Goal: Browse casually: Explore the website without a specific task or goal

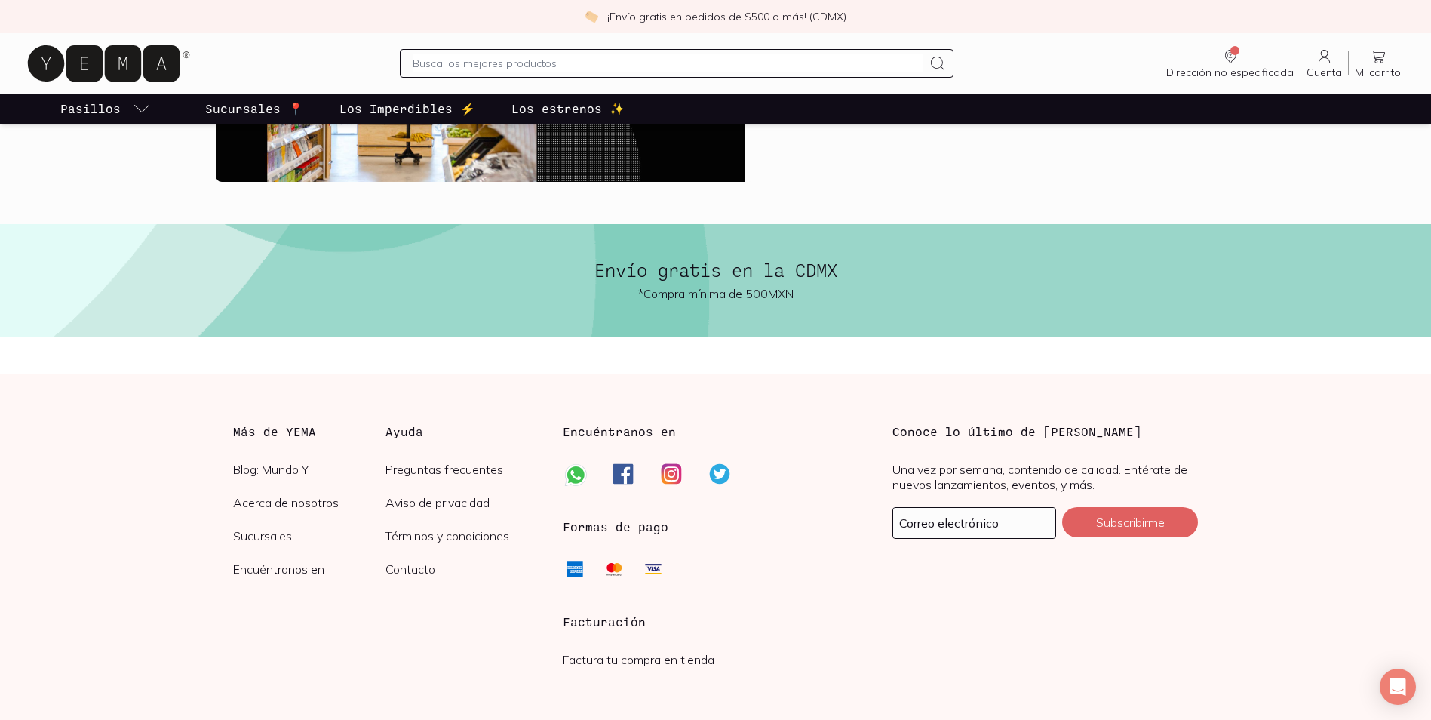
scroll to position [3573, 0]
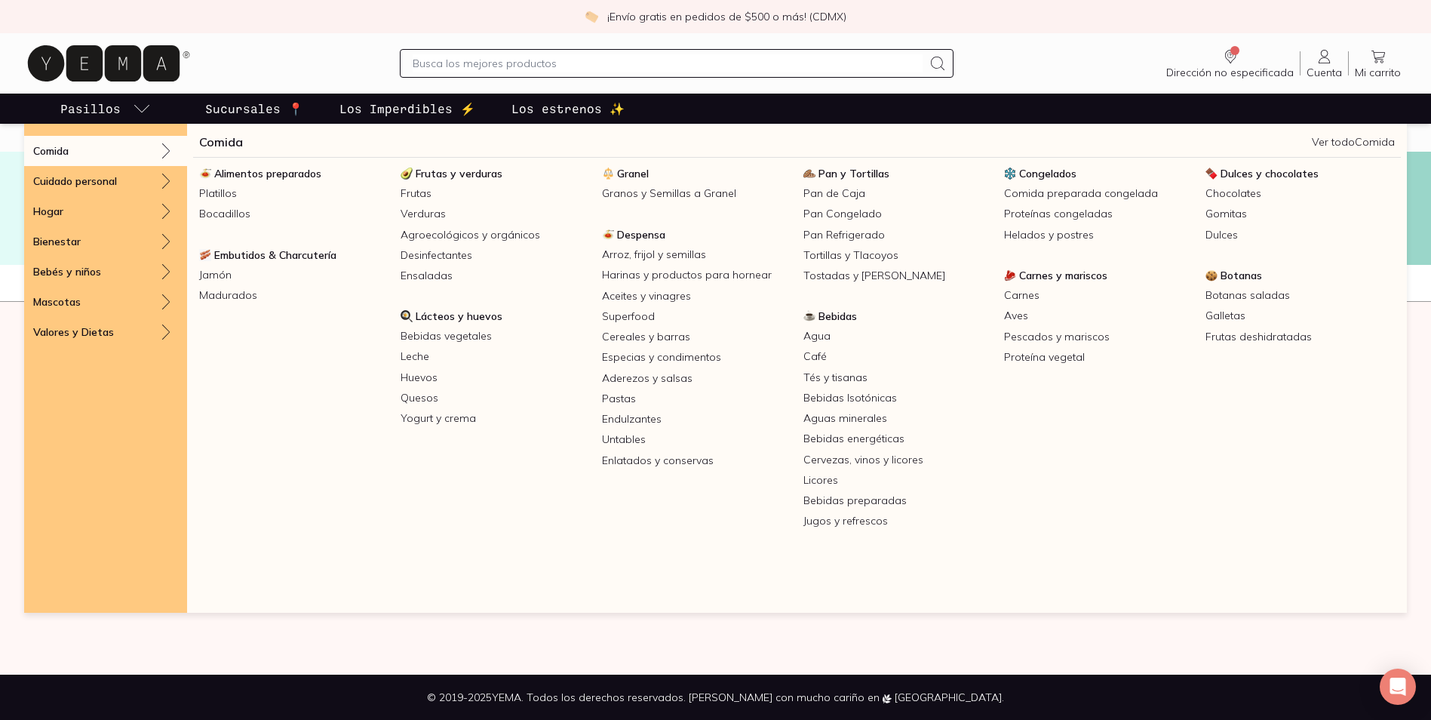
click at [154, 109] on li "Pasillos Comida Comida Ver todo Comida Alimentos preparados Platillos Bocadillo…" at bounding box center [105, 109] width 163 height 30
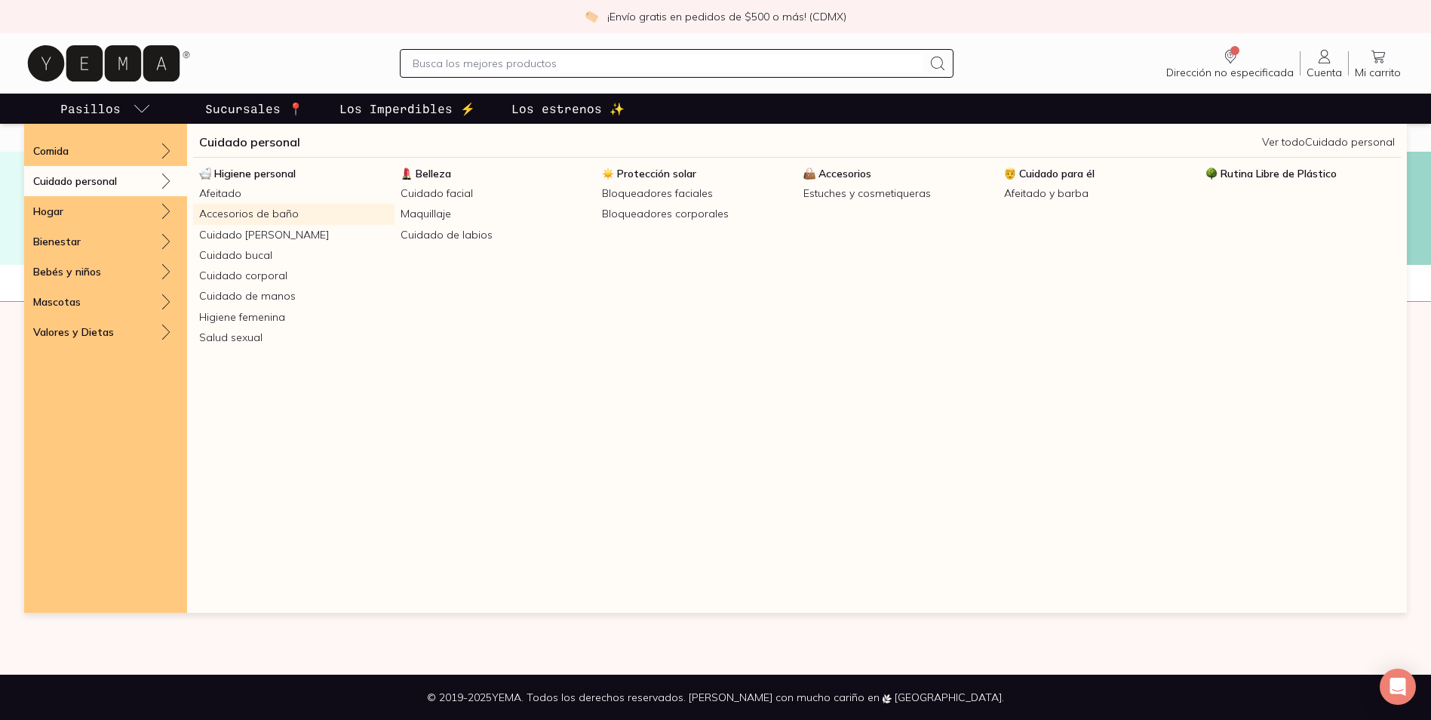
click at [241, 217] on link "Accesorios de baño" at bounding box center [293, 214] width 201 height 20
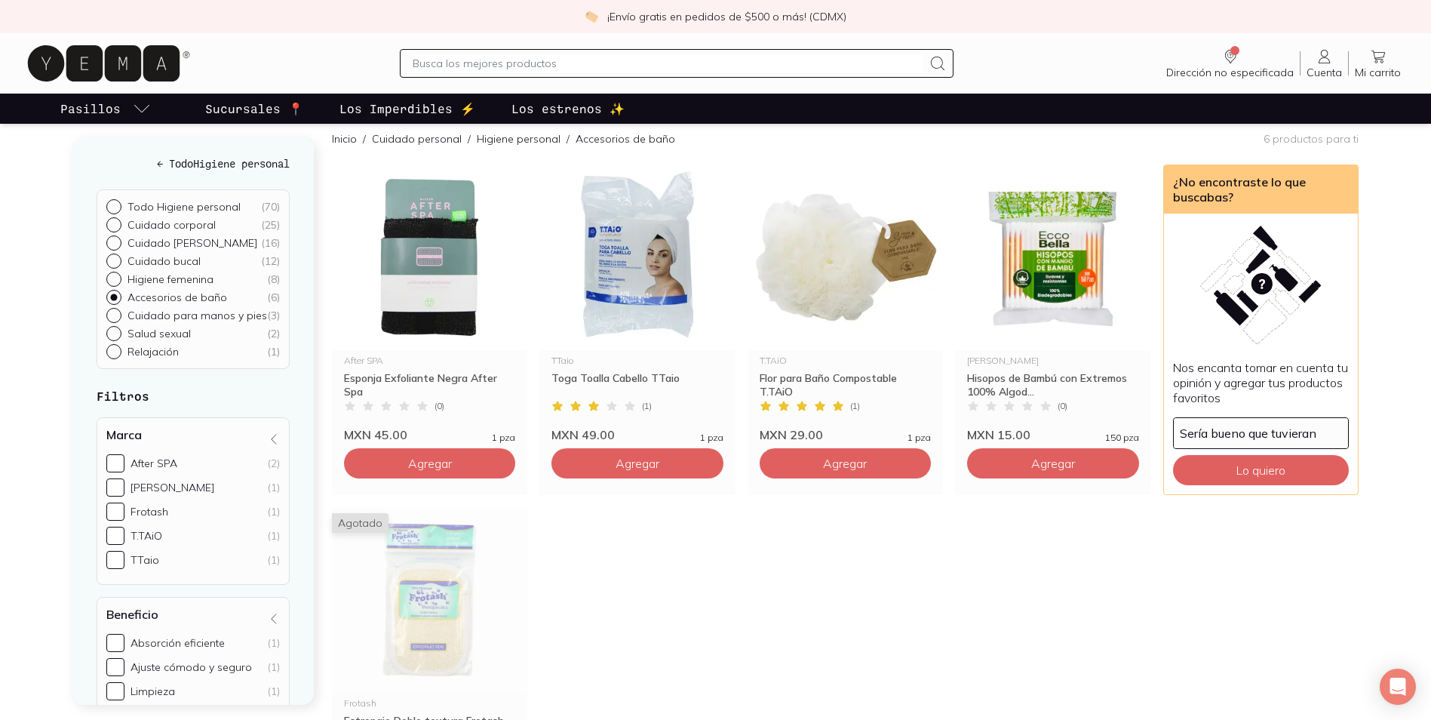
scroll to position [151, 0]
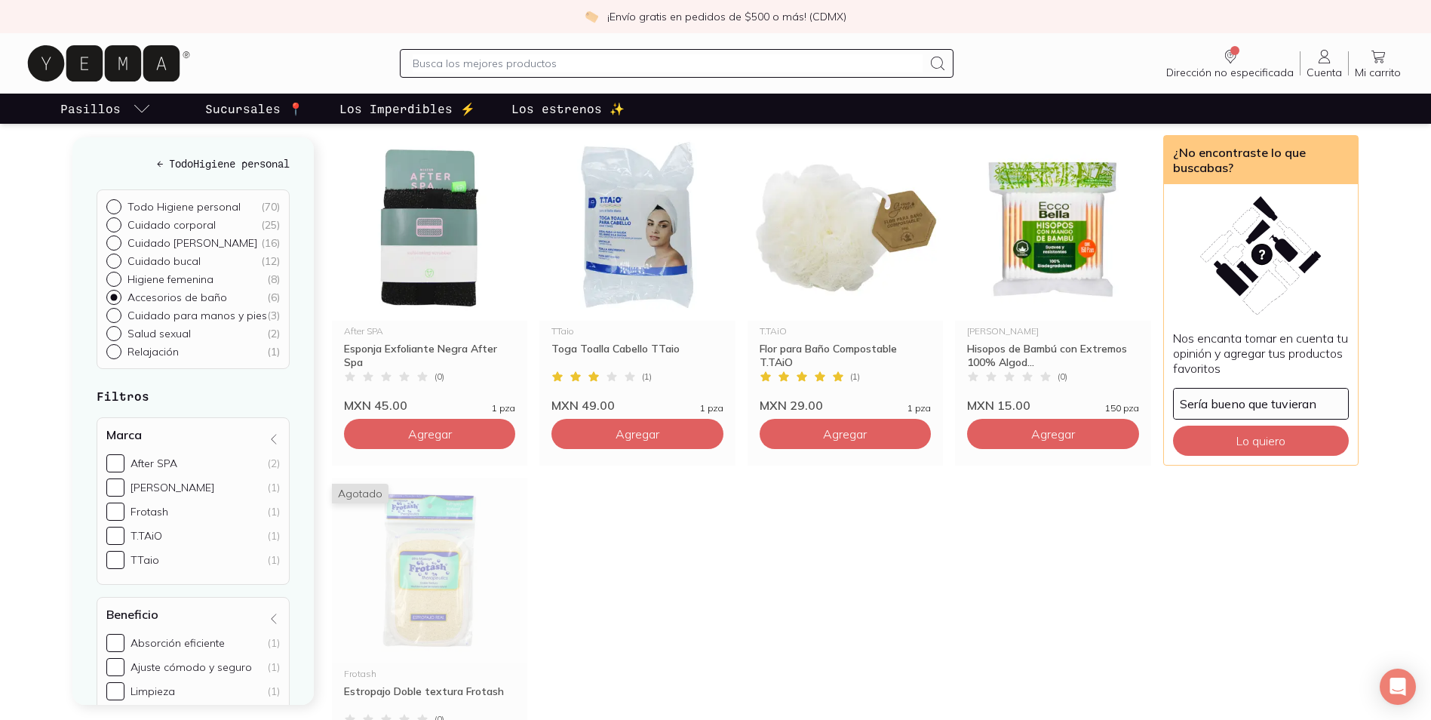
click at [164, 223] on p "Cuidado corporal" at bounding box center [171, 225] width 88 height 14
click at [118, 223] on input "Cuidado corporal ( 25 )" at bounding box center [112, 223] width 12 height 12
radio input "true"
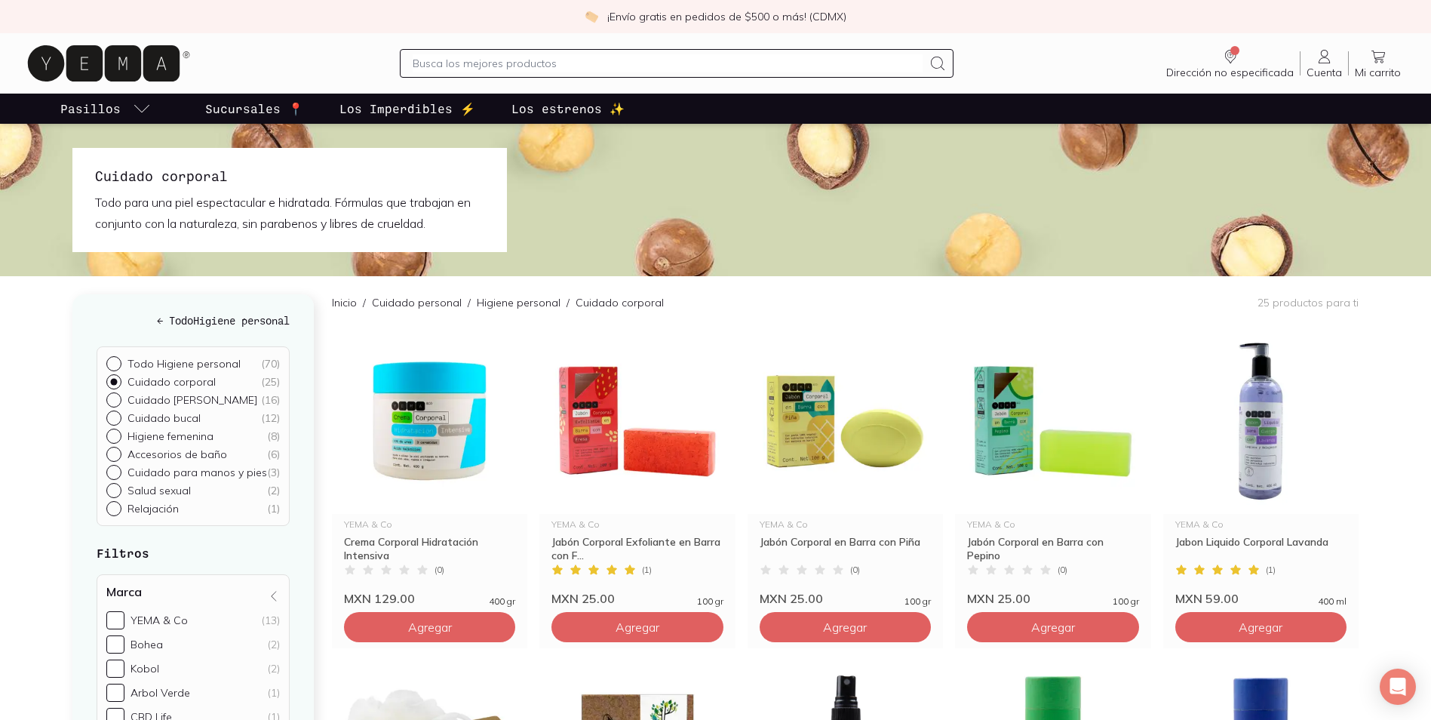
click at [198, 399] on p "Cuidado [PERSON_NAME]" at bounding box center [192, 400] width 130 height 14
click at [118, 399] on input "Cuidado [PERSON_NAME] ( 16 )" at bounding box center [112, 398] width 12 height 12
radio input "true"
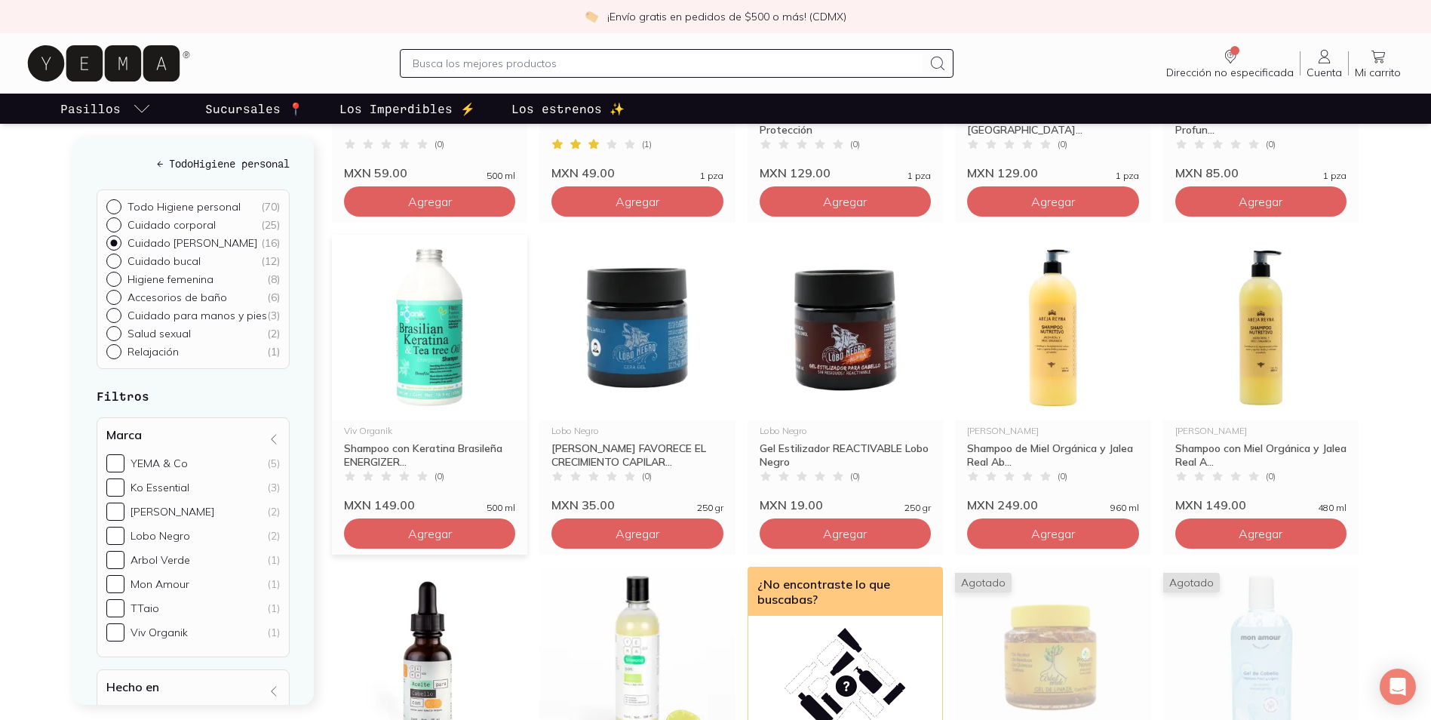
scroll to position [453, 0]
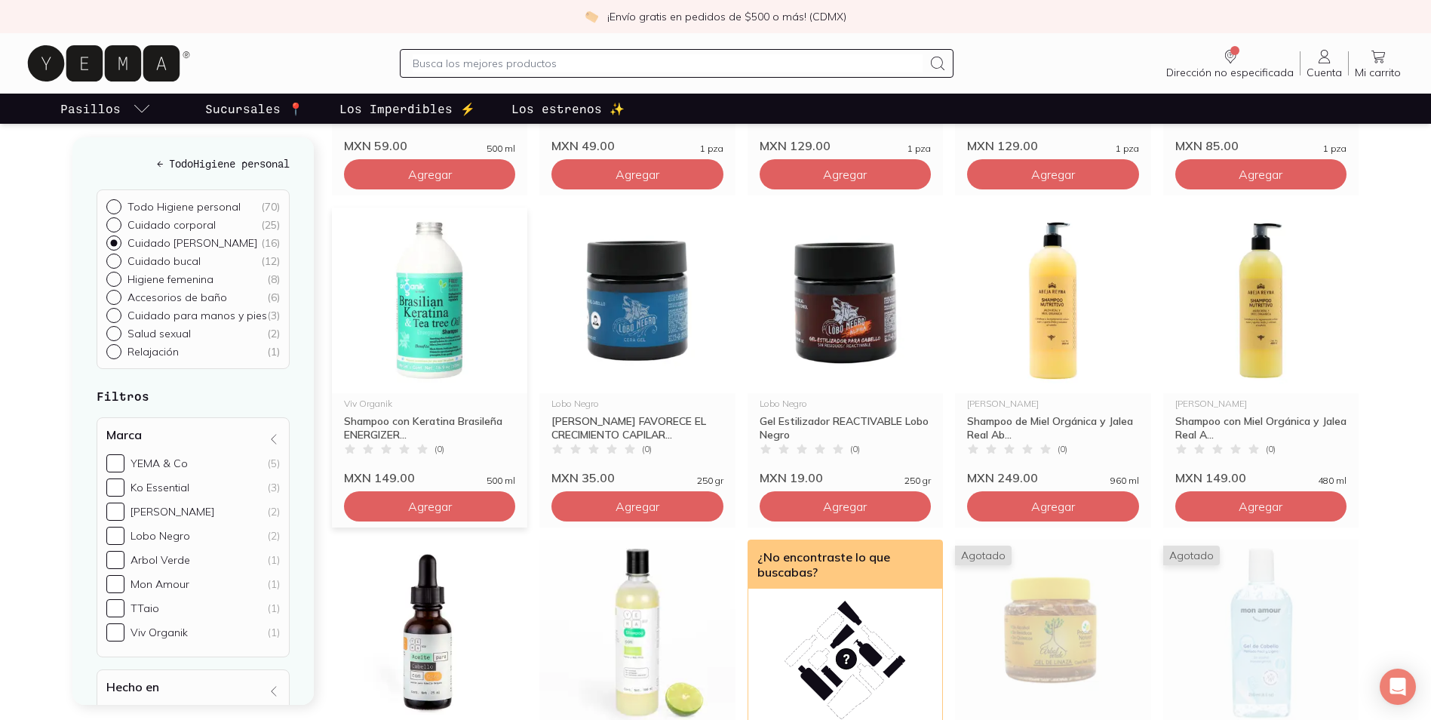
click at [439, 385] on img at bounding box center [429, 300] width 195 height 186
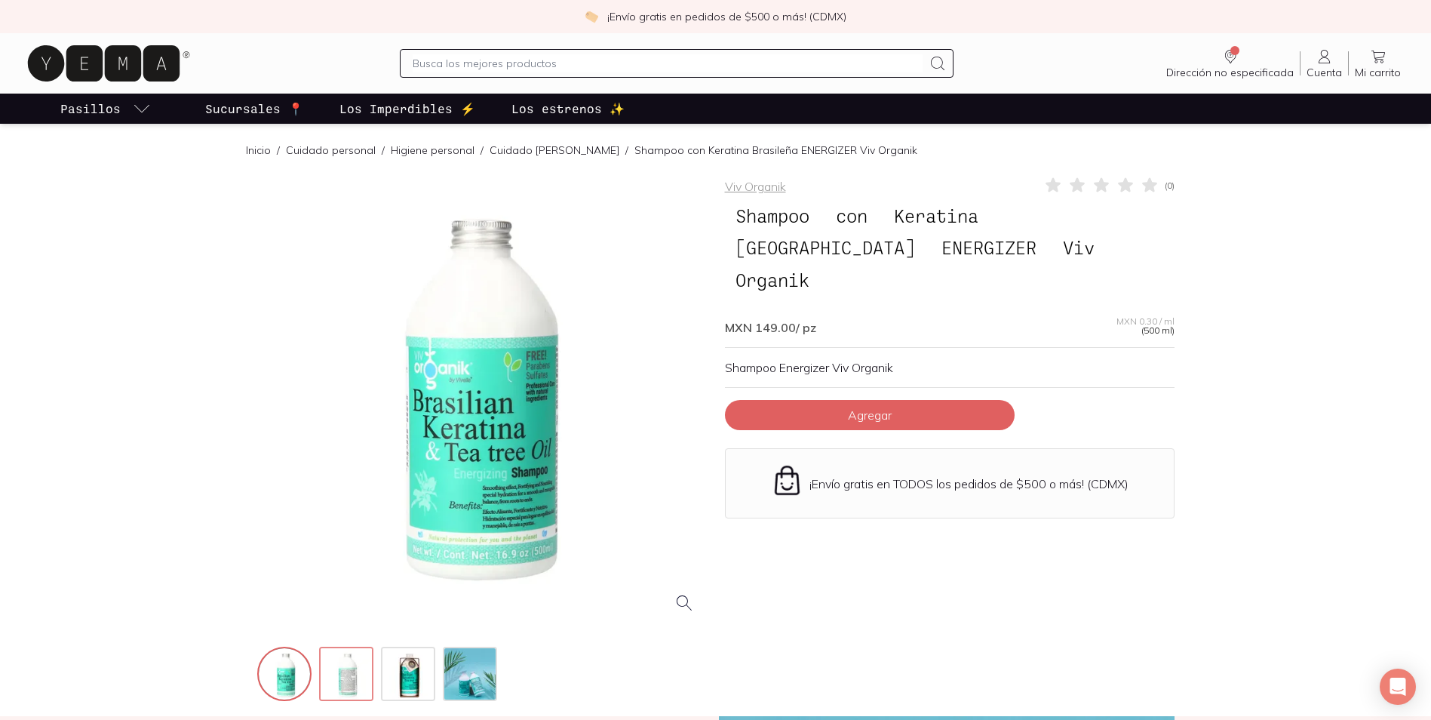
click at [369, 688] on img at bounding box center [348, 675] width 54 height 54
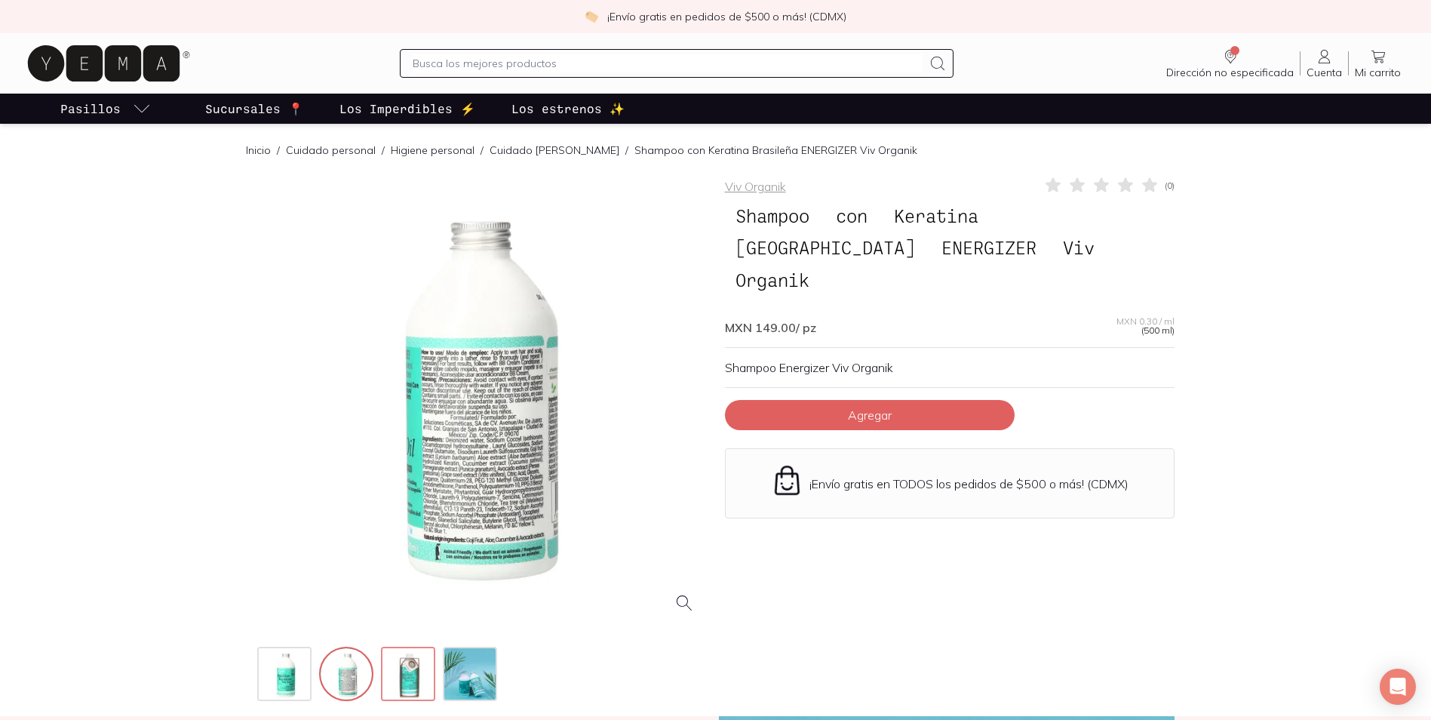
click at [404, 691] on img at bounding box center [409, 675] width 54 height 54
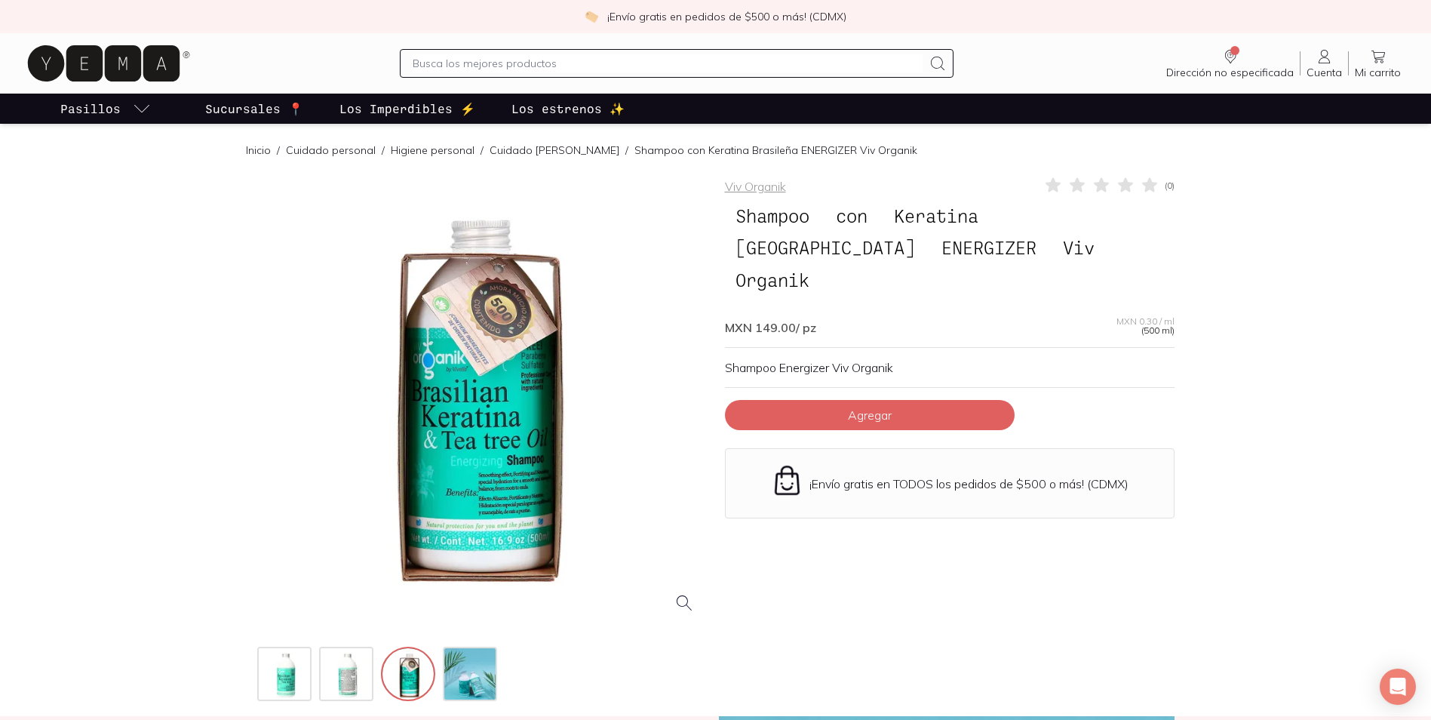
click at [436, 690] on div at bounding box center [377, 673] width 240 height 54
click at [459, 691] on img at bounding box center [471, 675] width 54 height 54
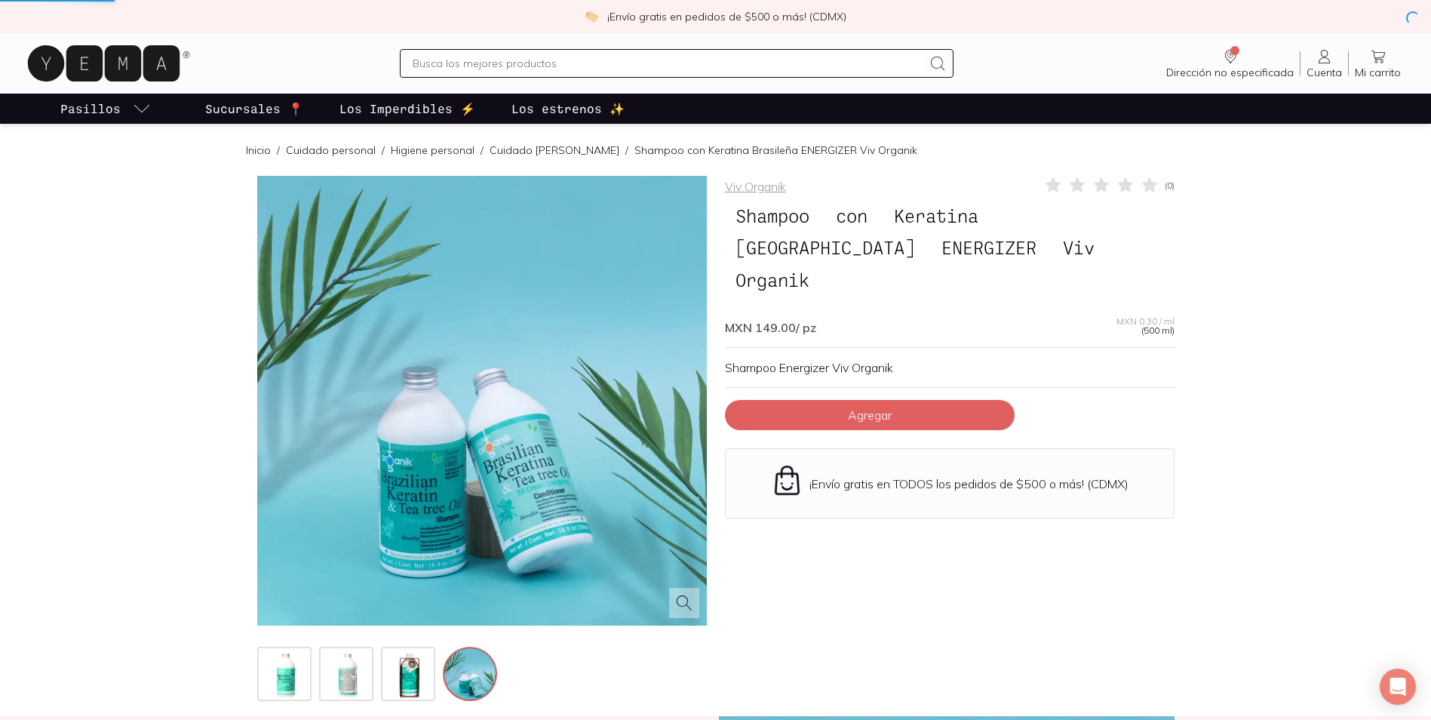
scroll to position [453, 0]
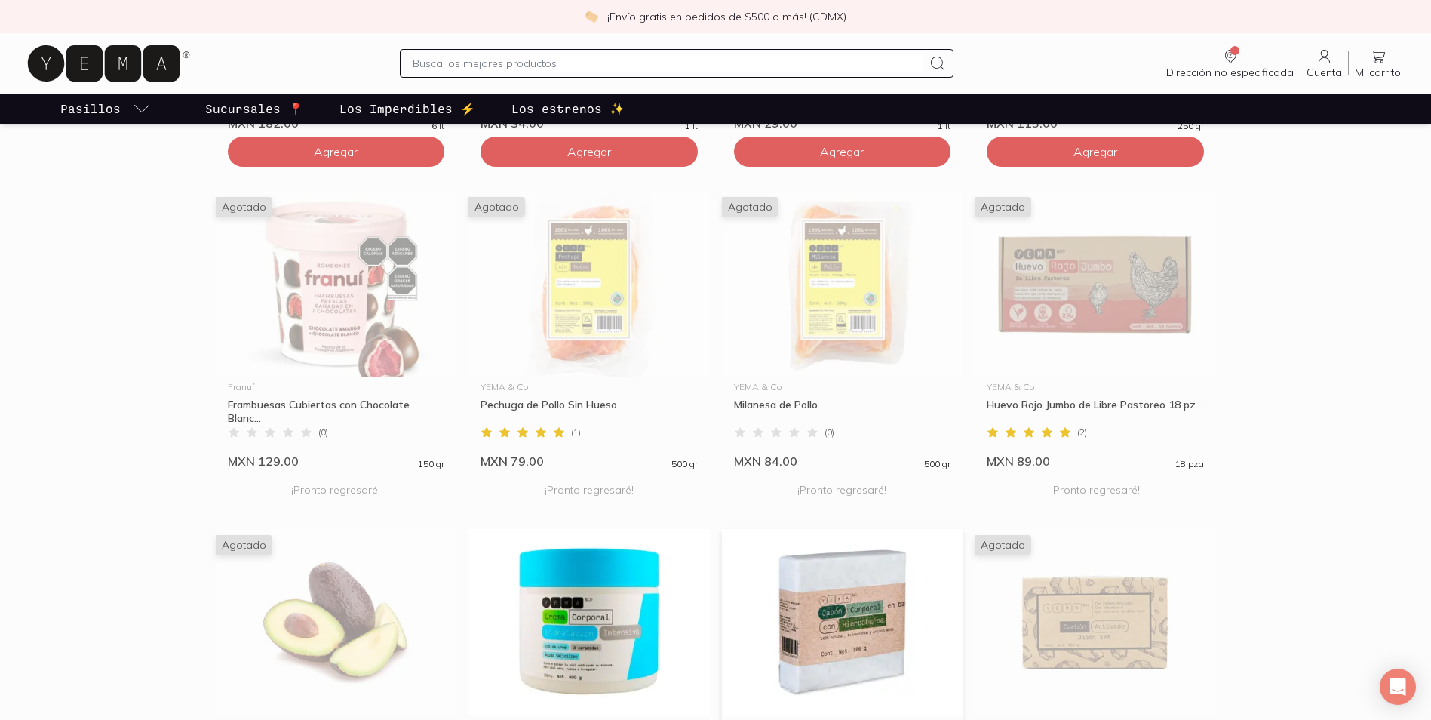
scroll to position [1159, 0]
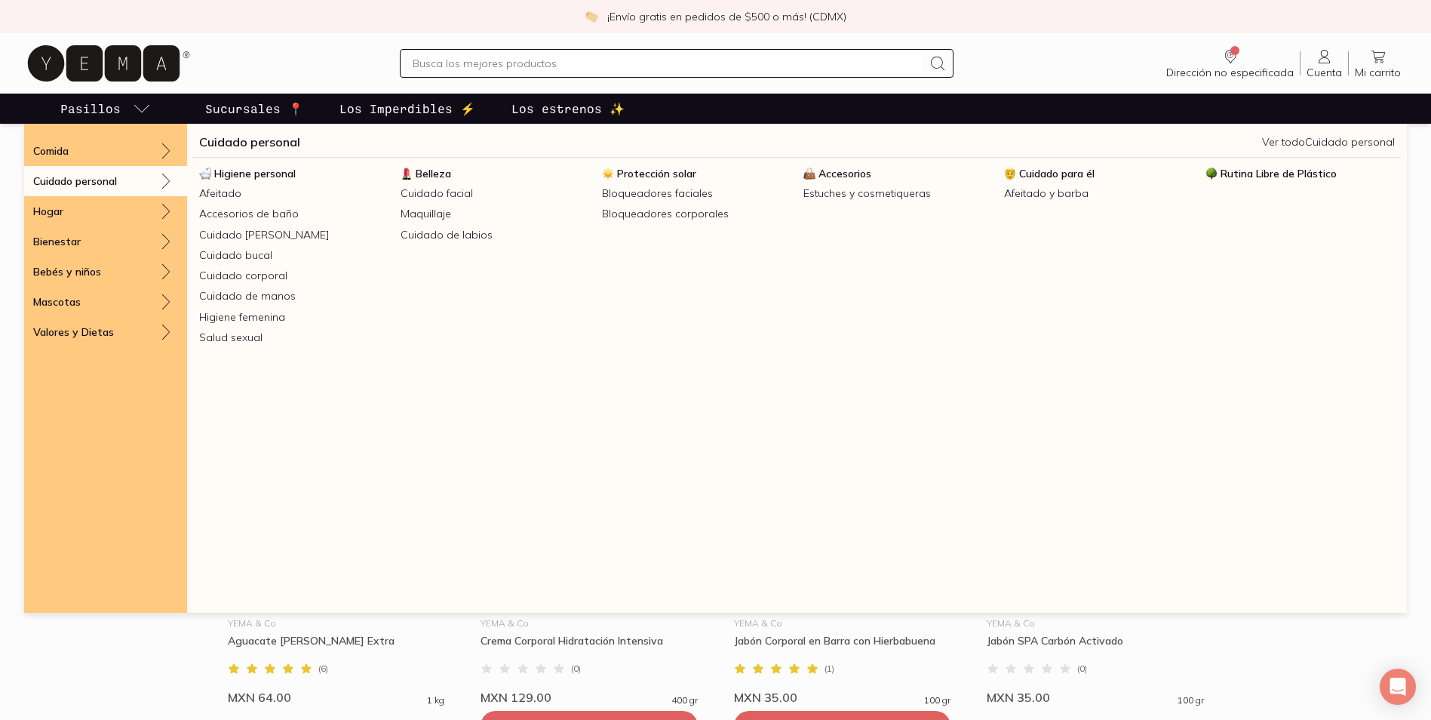
click at [100, 179] on p "Cuidado personal" at bounding box center [75, 181] width 84 height 14
click at [274, 235] on link "Cuidado [PERSON_NAME]" at bounding box center [293, 235] width 201 height 20
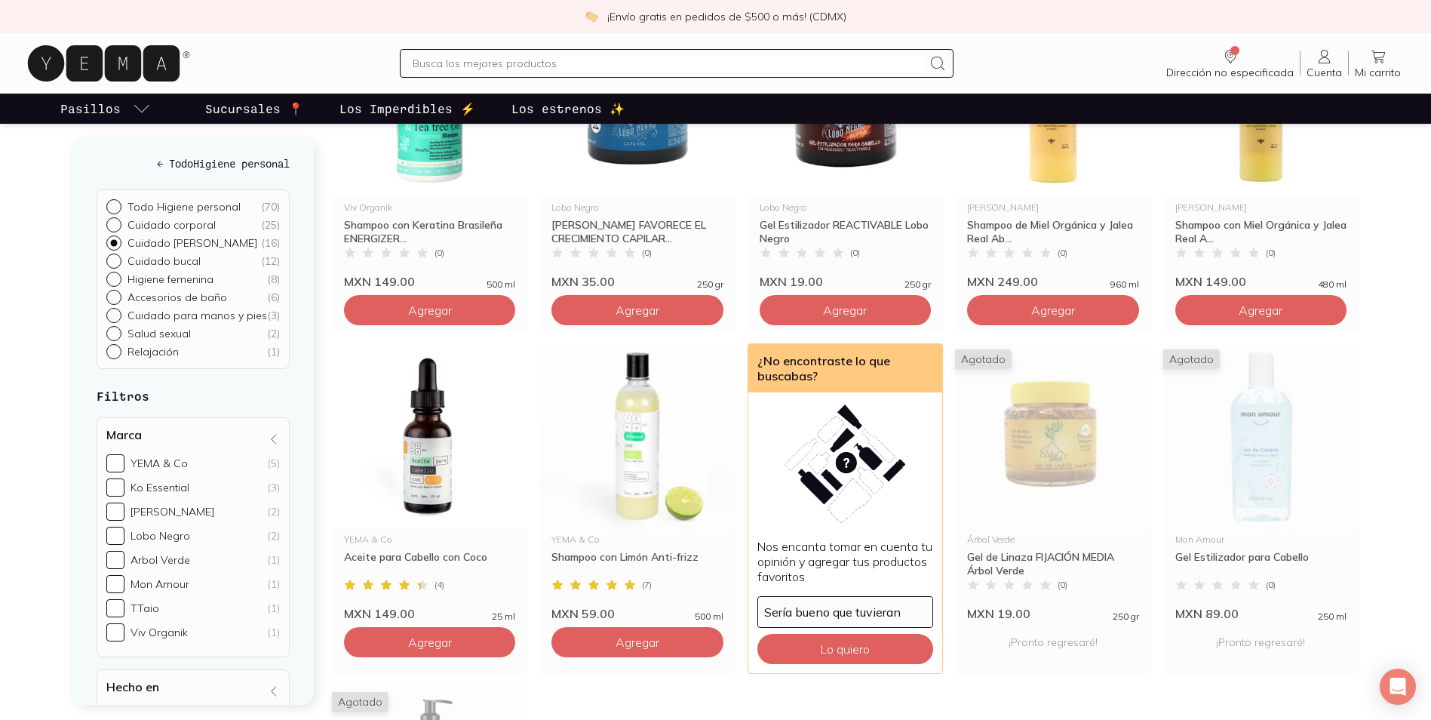
scroll to position [679, 0]
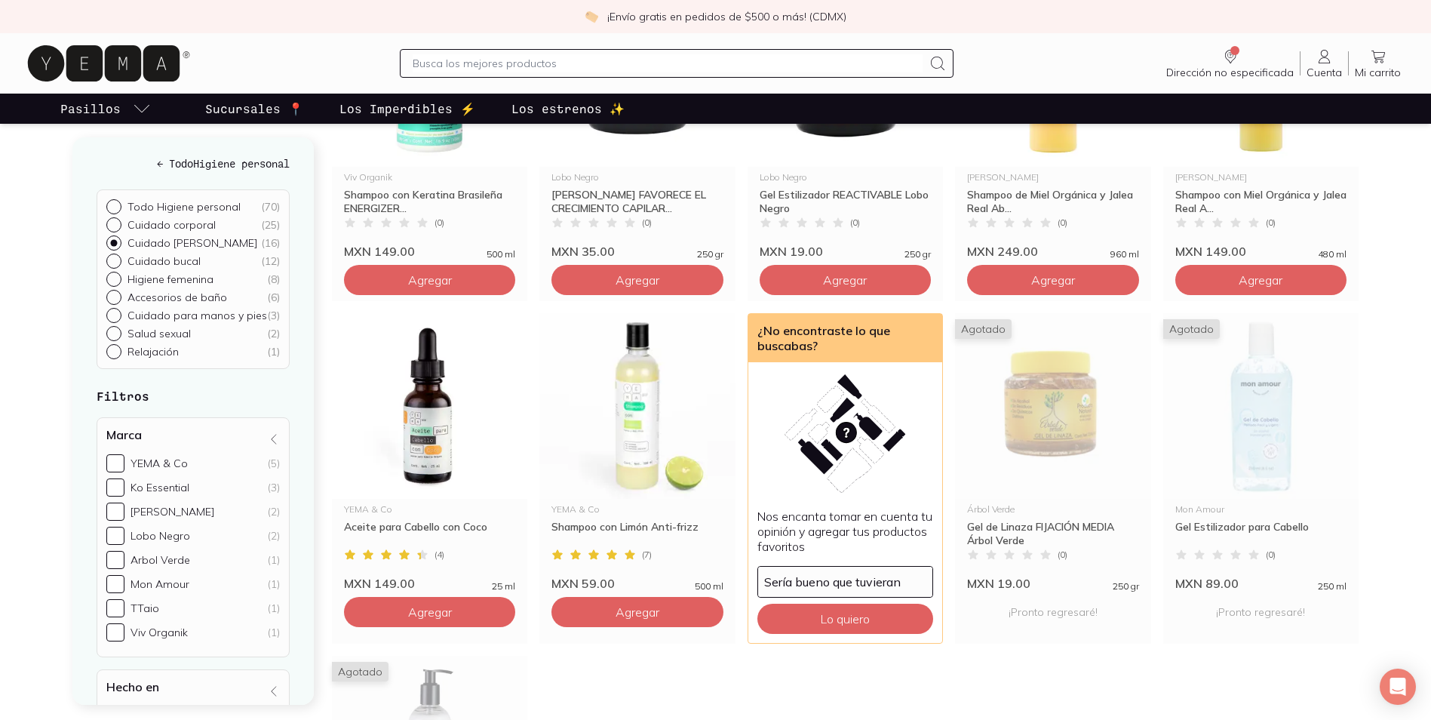
click at [180, 319] on p "Cuidado para manos y pies" at bounding box center [197, 315] width 140 height 14
click at [118, 319] on input "Cuidado para manos y pies ( 3 )" at bounding box center [112, 314] width 12 height 12
radio input "true"
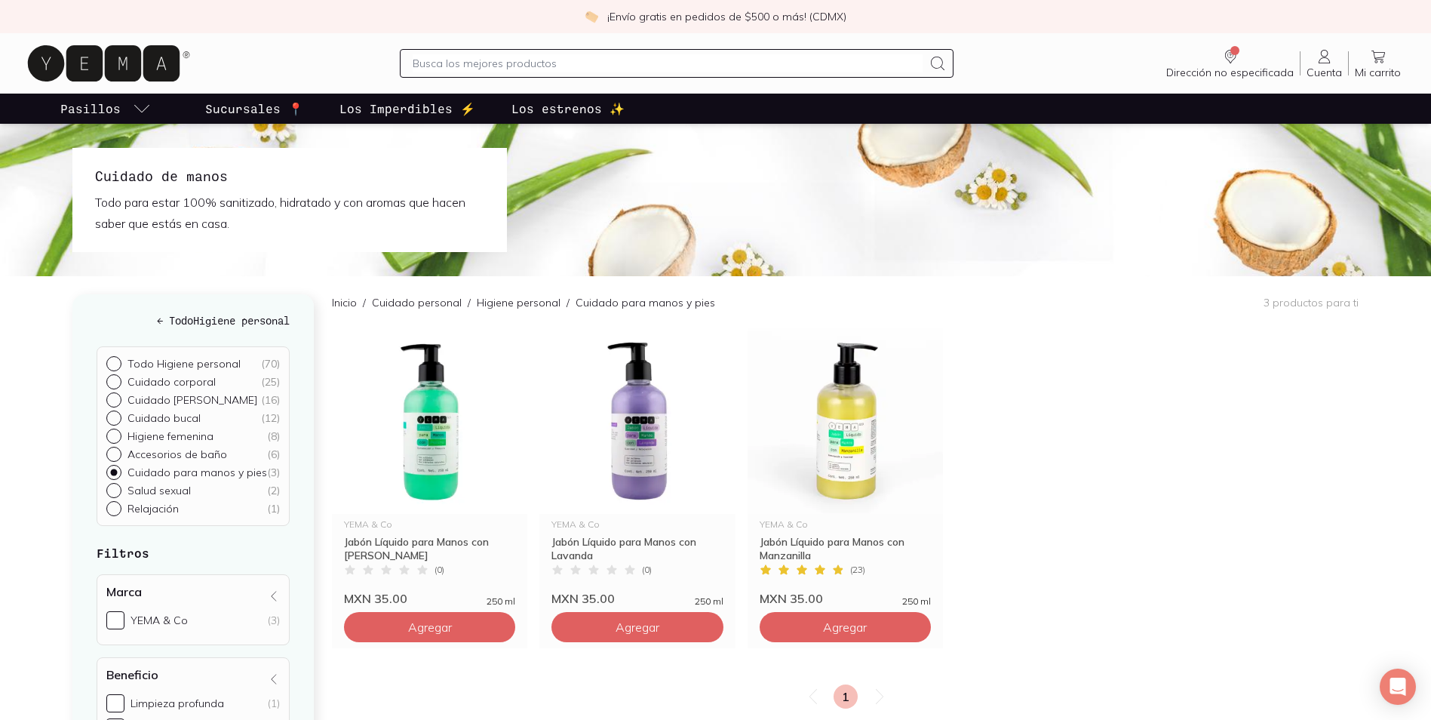
click at [180, 376] on p "Cuidado corporal" at bounding box center [171, 382] width 88 height 14
click at [118, 376] on input "Cuidado corporal ( 25 )" at bounding box center [112, 380] width 12 height 12
radio input "true"
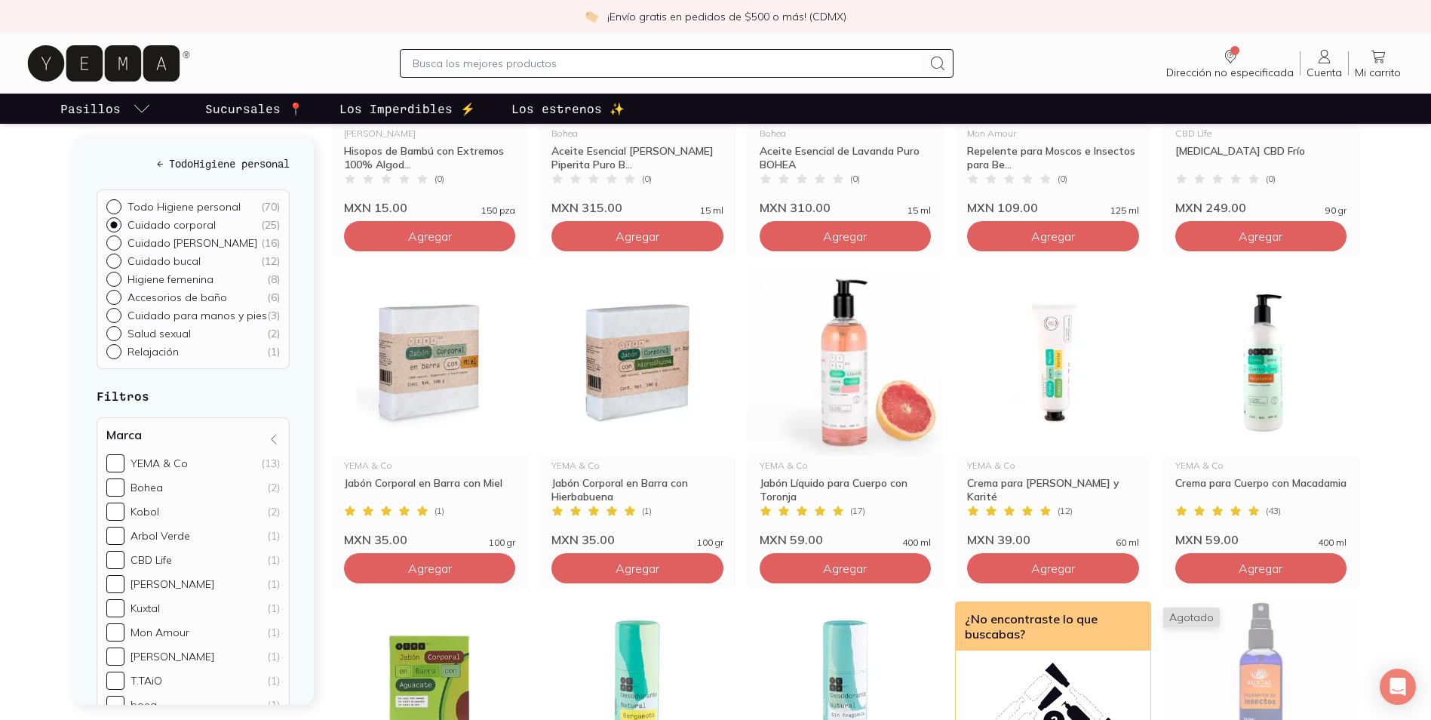
scroll to position [1056, 0]
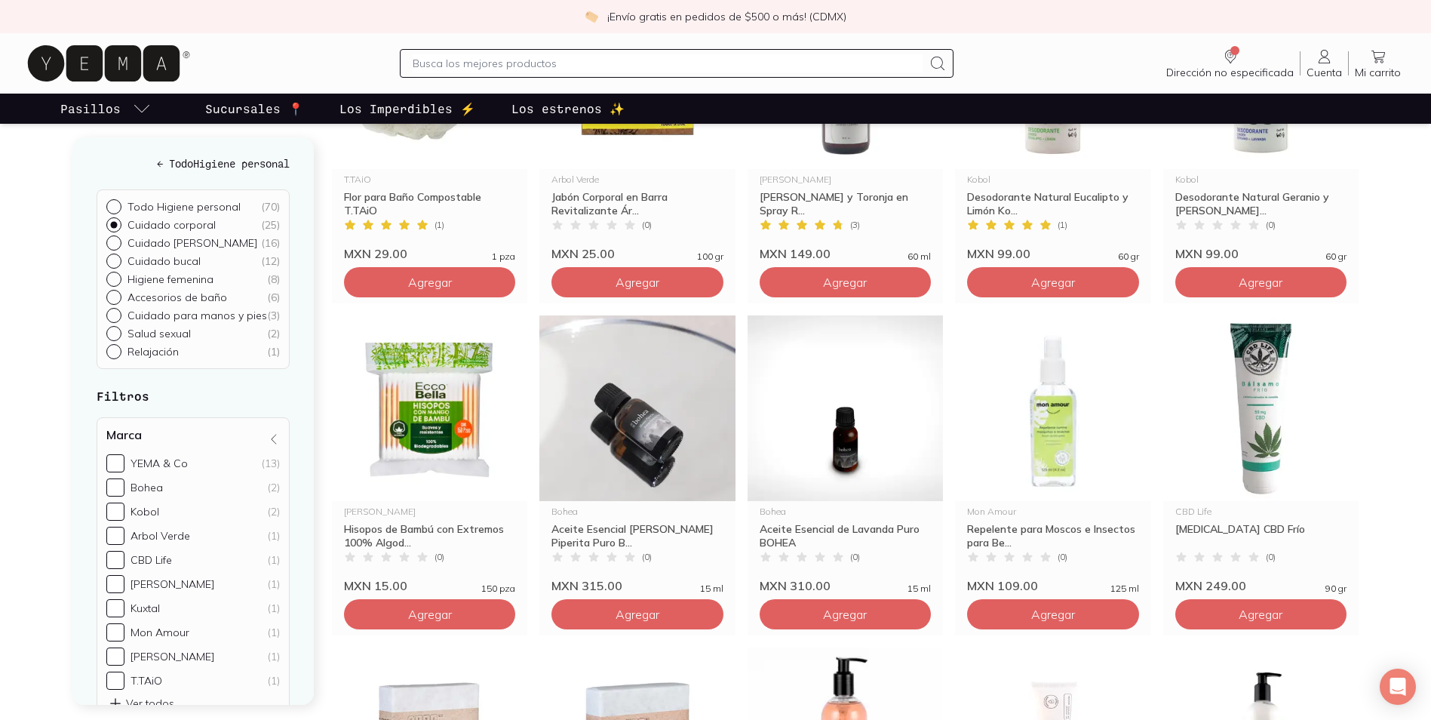
scroll to position [679, 0]
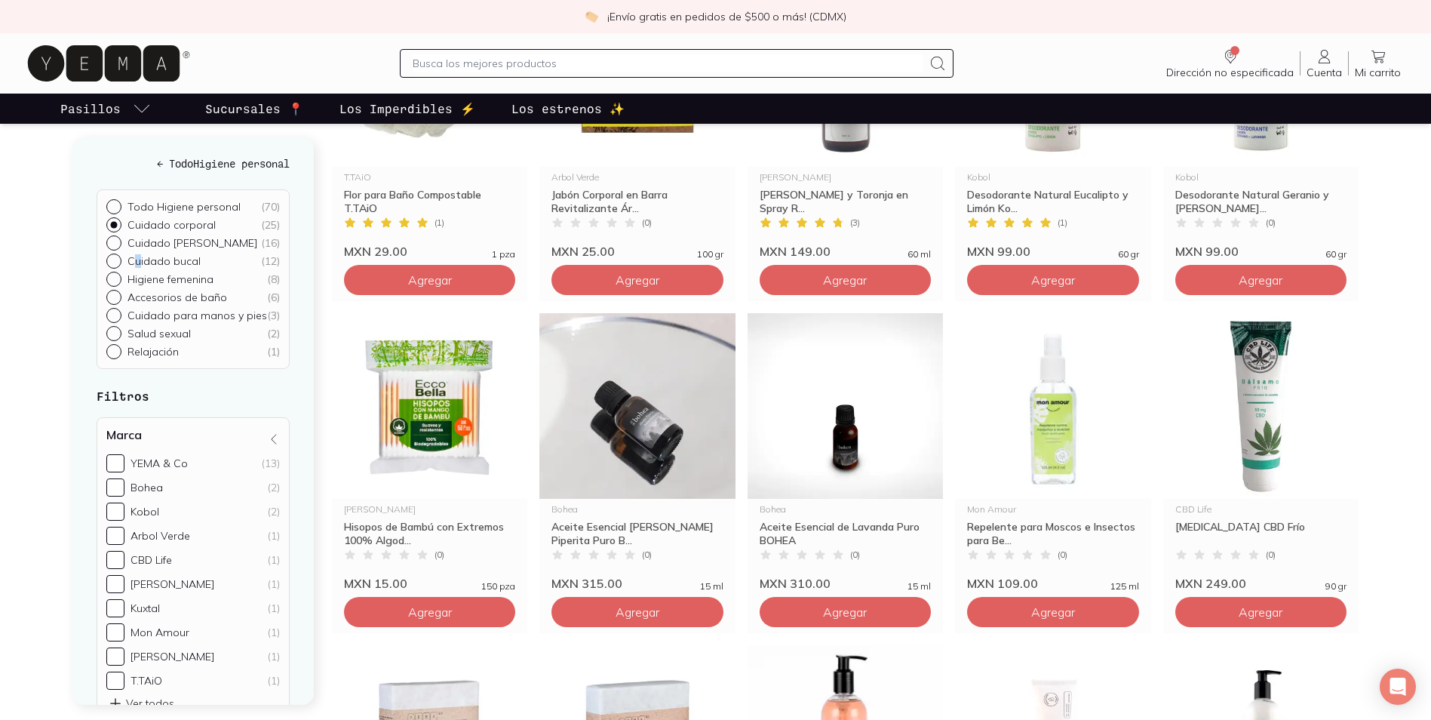
click at [138, 259] on p "Cuidado bucal" at bounding box center [163, 261] width 73 height 14
drag, startPoint x: 138, startPoint y: 259, endPoint x: 113, endPoint y: 259, distance: 24.9
click at [113, 259] on input "Cuidado bucal ( 12 )" at bounding box center [112, 259] width 12 height 12
radio input "true"
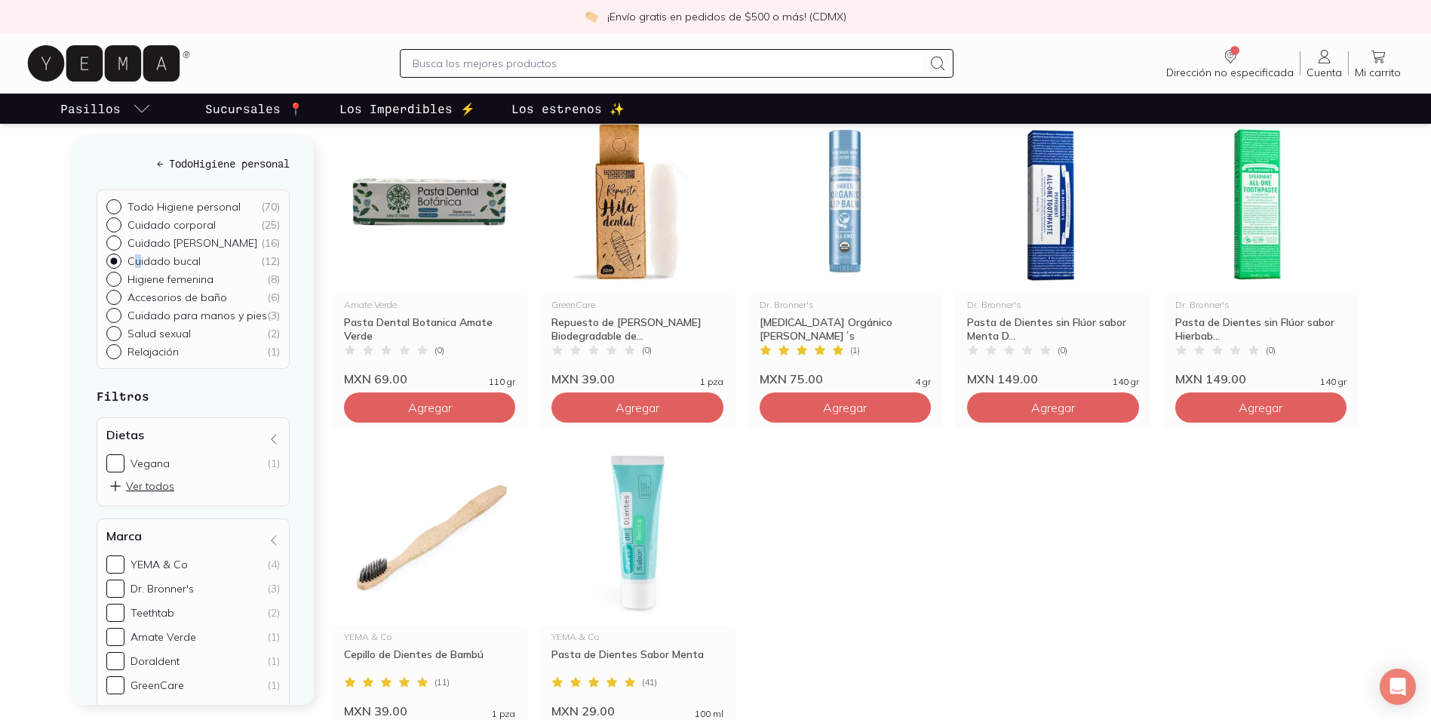
scroll to position [528, 0]
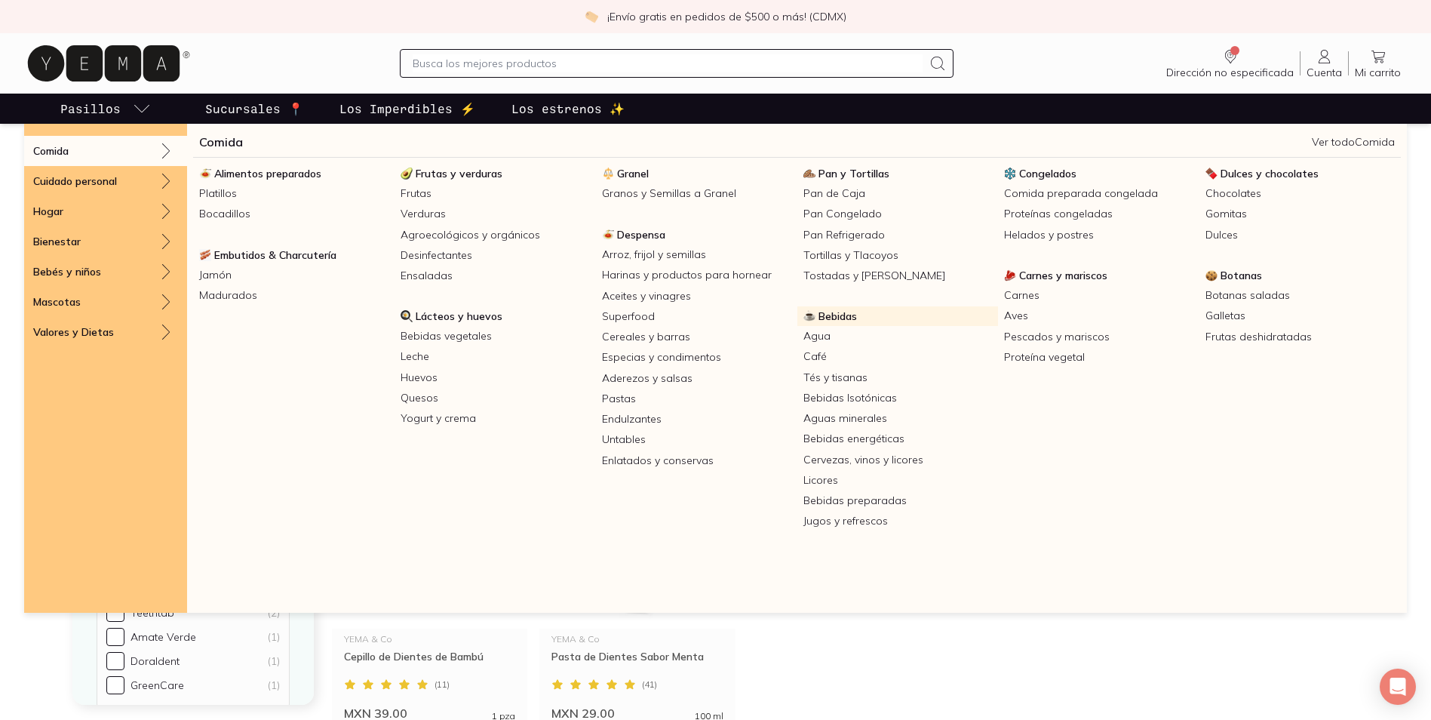
click at [840, 315] on span "Bebidas" at bounding box center [837, 316] width 38 height 14
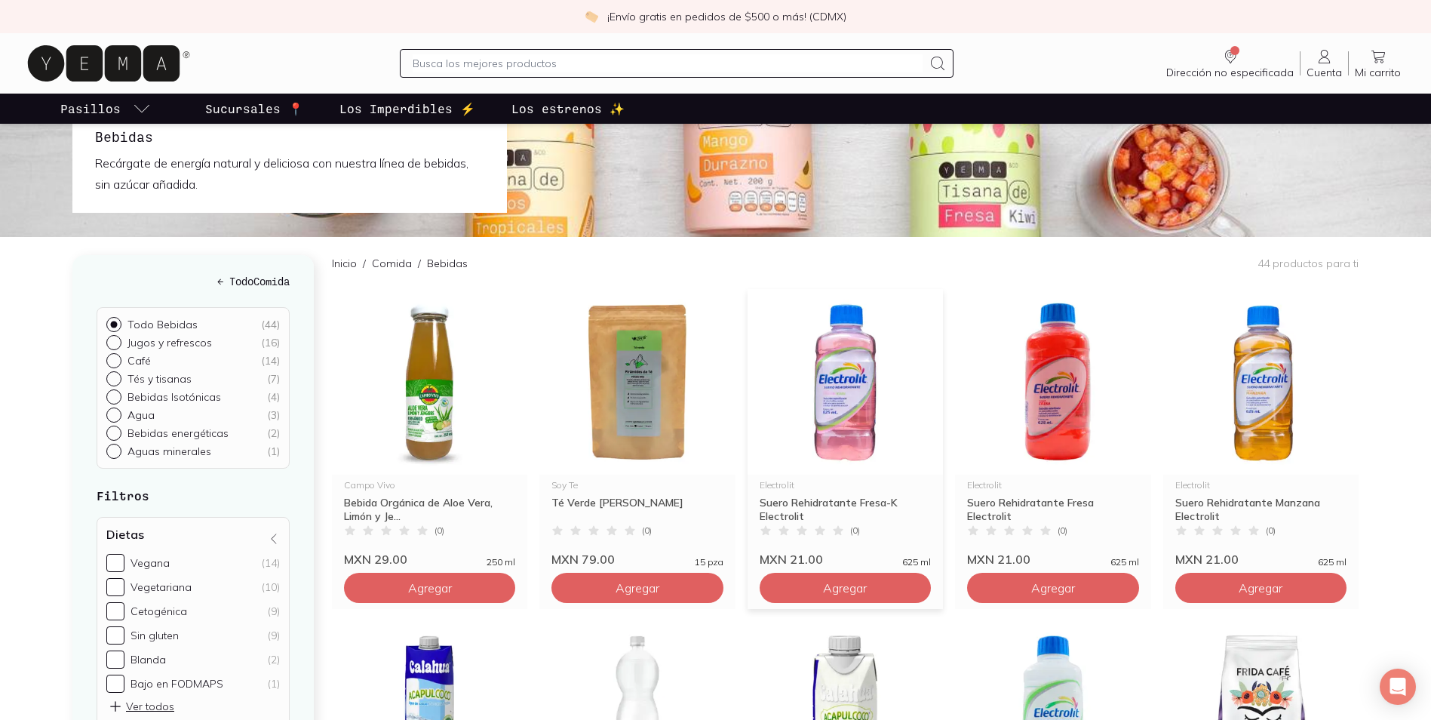
scroll to position [75, 0]
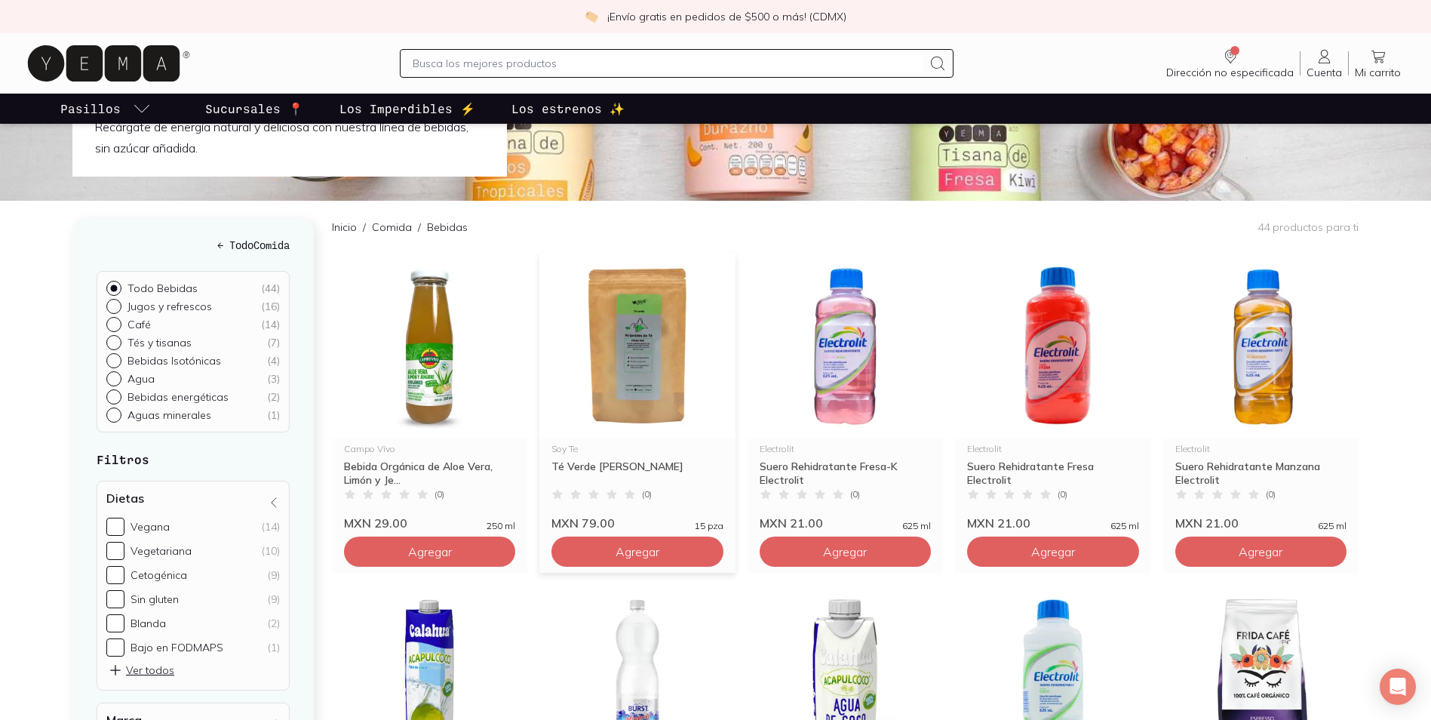
click at [637, 385] on img at bounding box center [636, 346] width 195 height 186
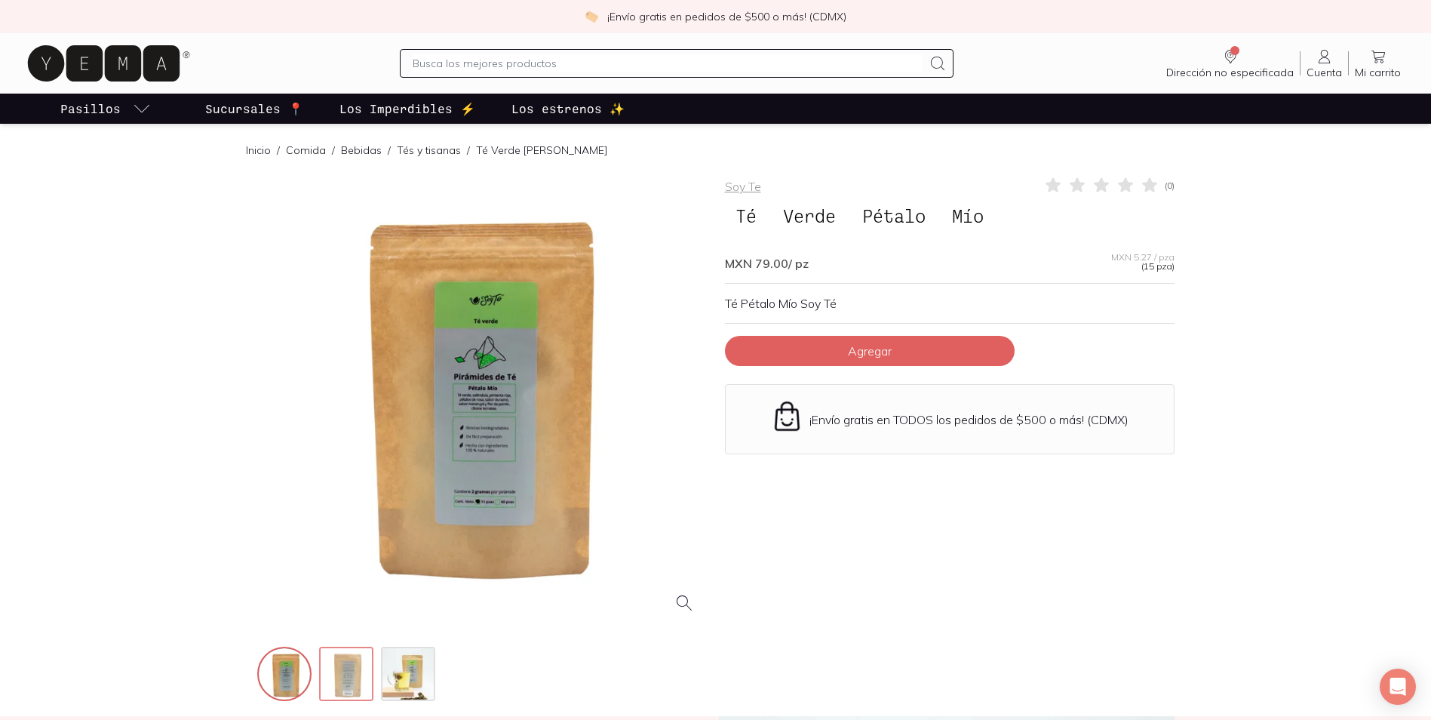
click at [369, 688] on img at bounding box center [348, 675] width 54 height 54
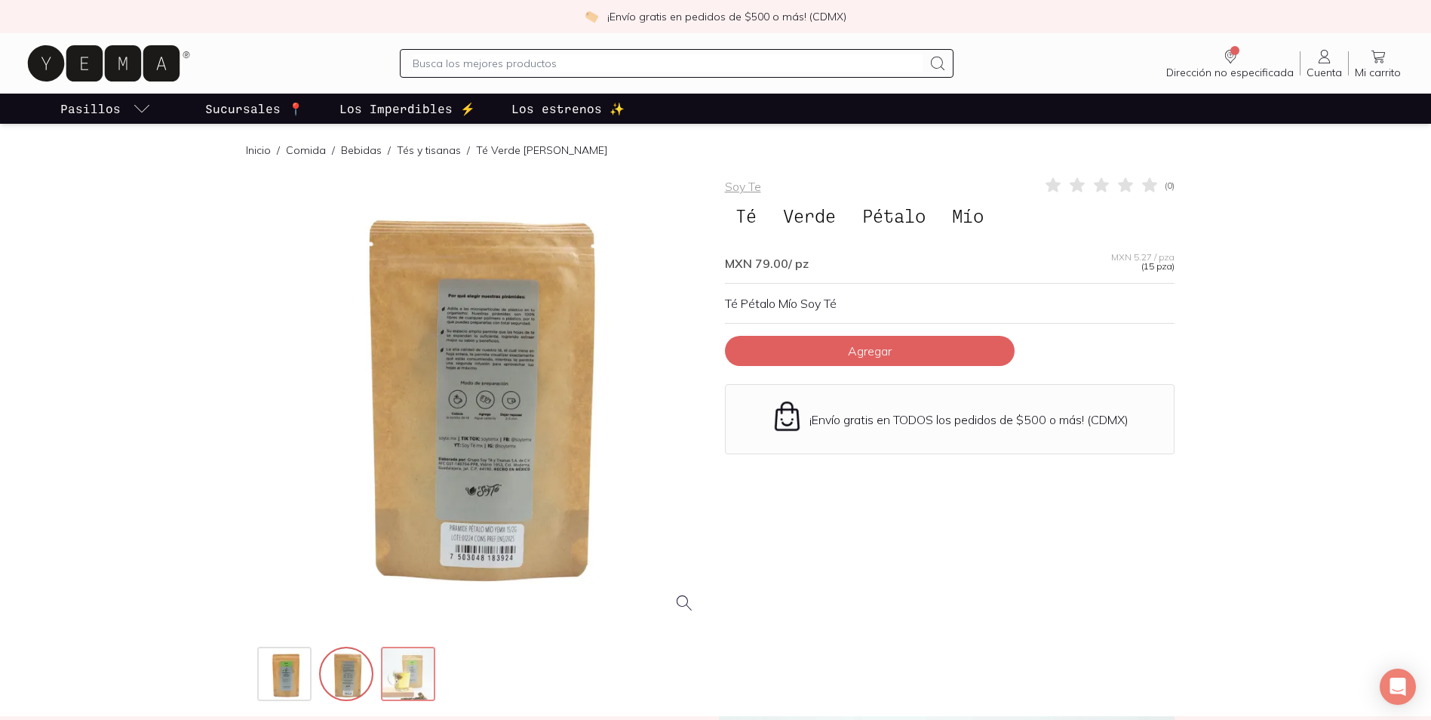
click at [411, 679] on img at bounding box center [409, 675] width 54 height 54
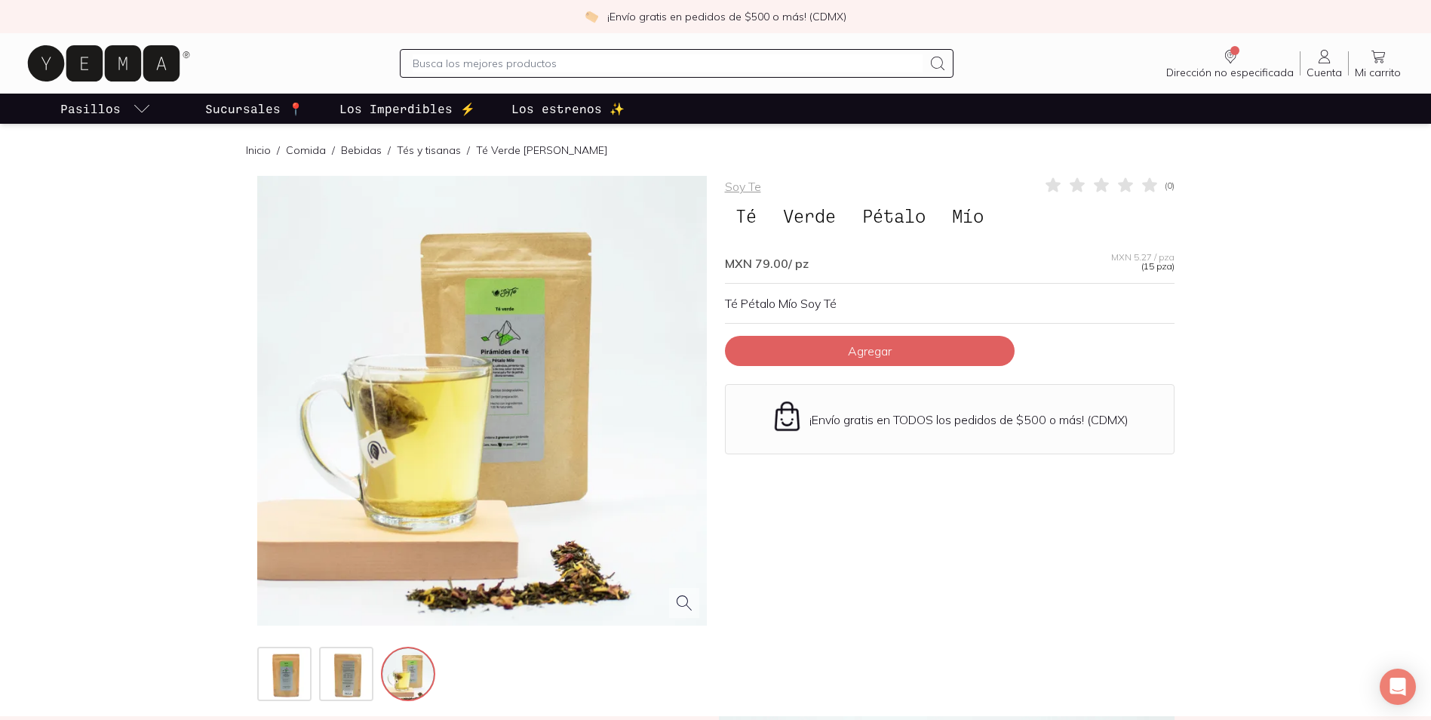
scroll to position [75, 0]
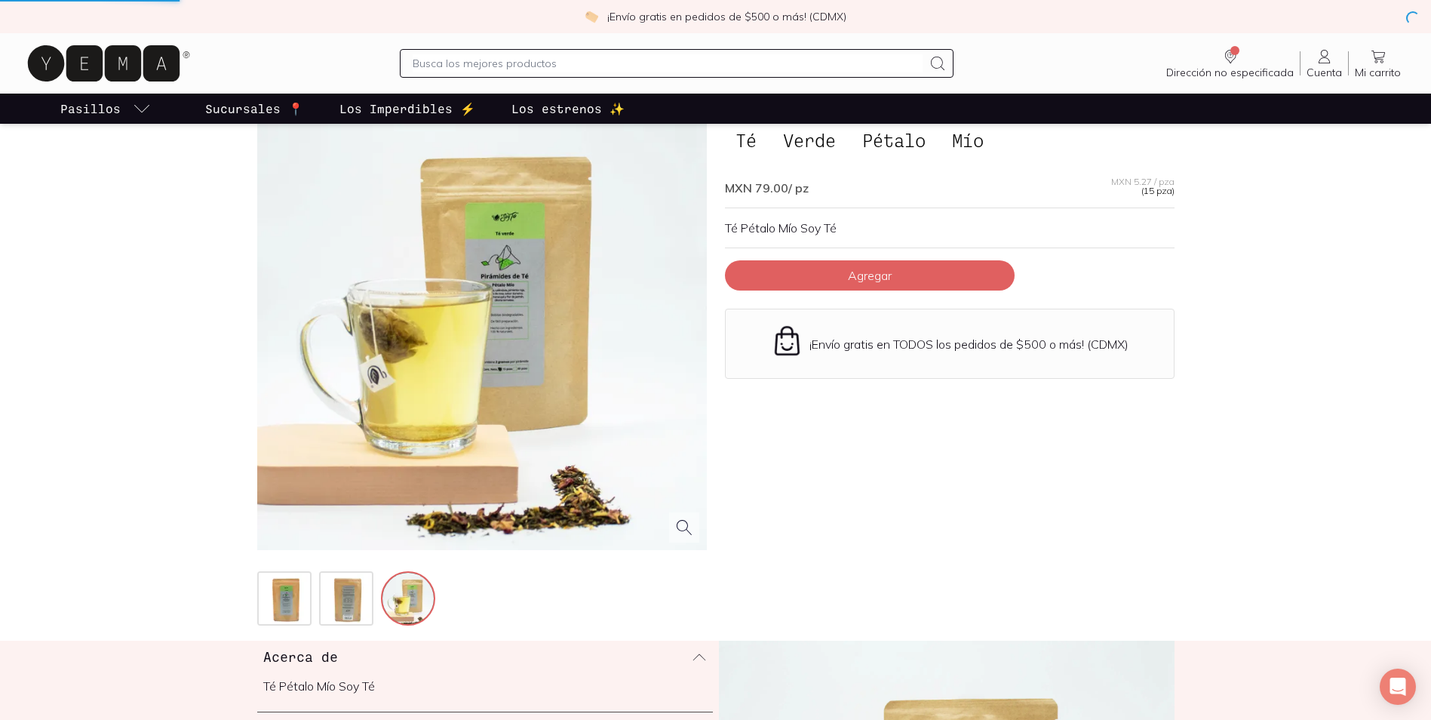
scroll to position [528, 0]
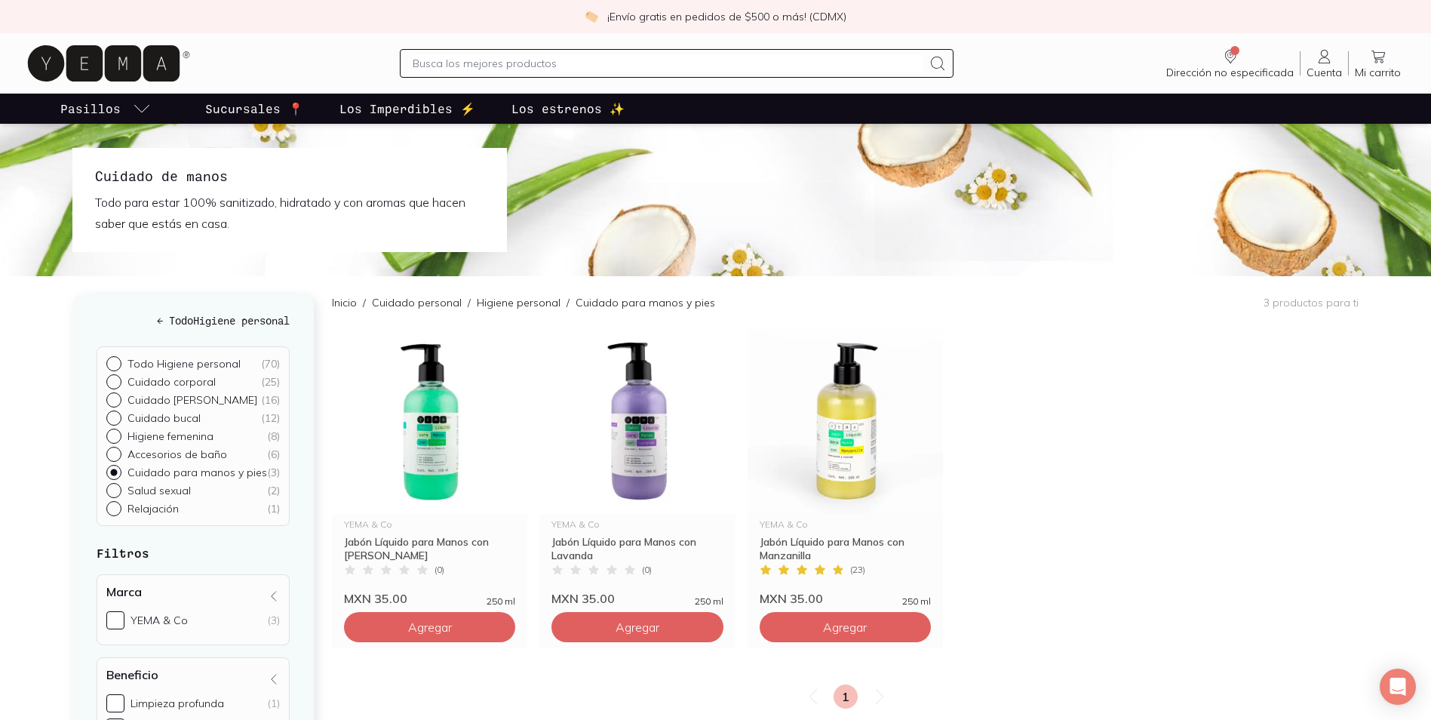
click at [144, 108] on icon "pasillo-todos-link" at bounding box center [142, 109] width 18 height 18
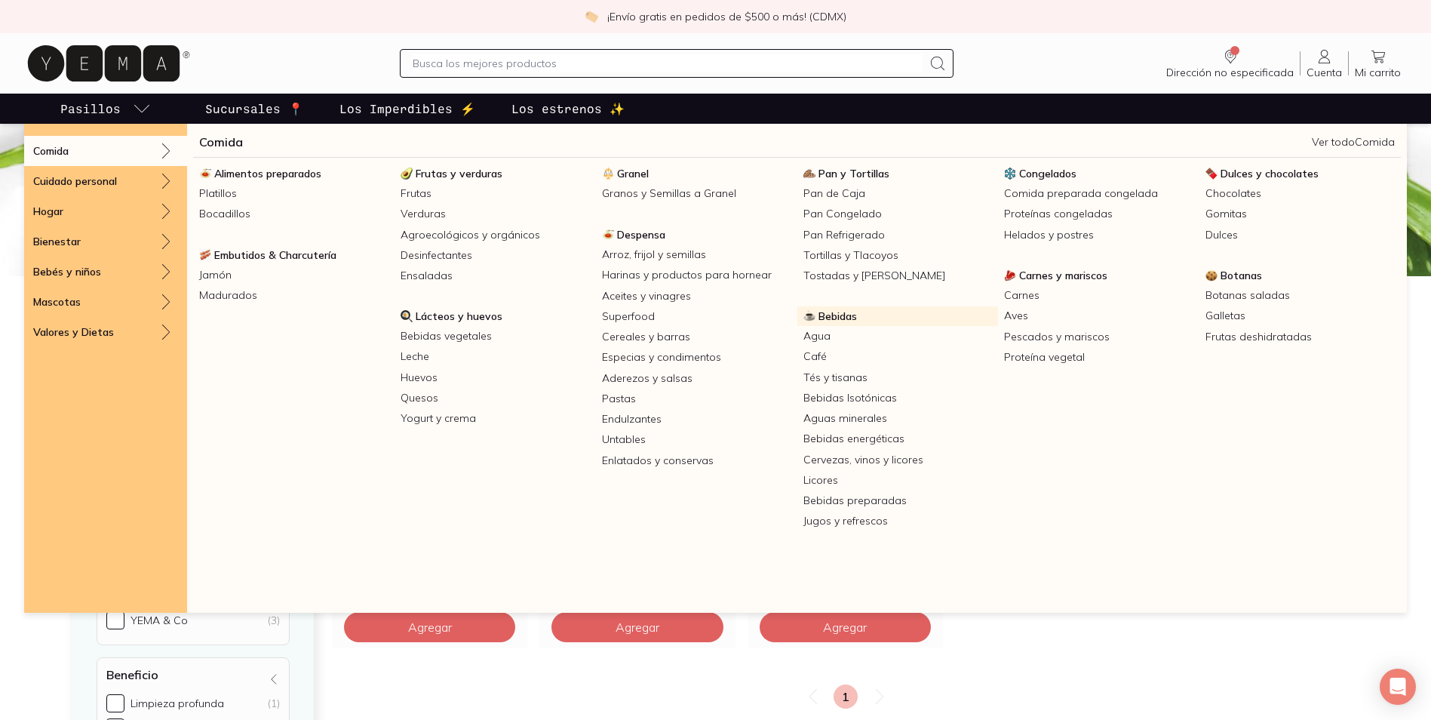
click at [865, 317] on link "Bebidas" at bounding box center [897, 316] width 201 height 20
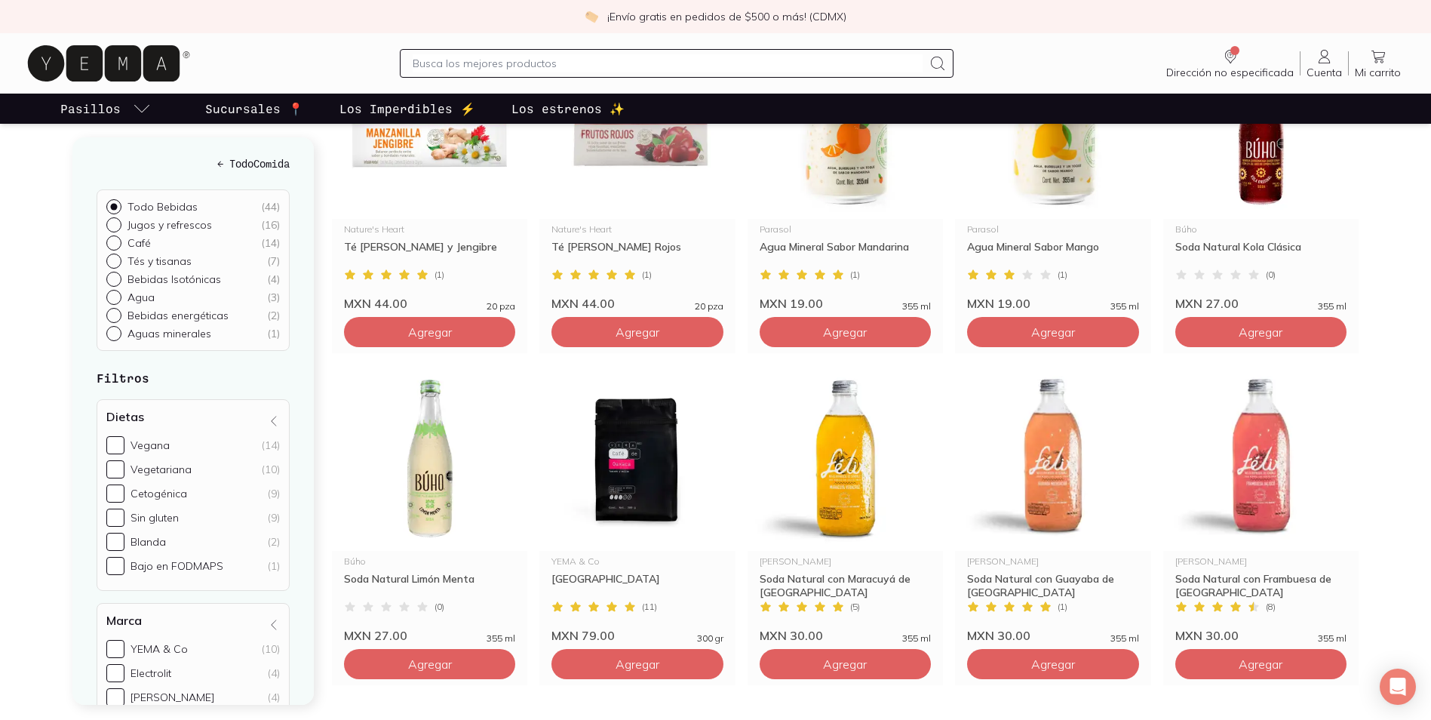
scroll to position [2263, 0]
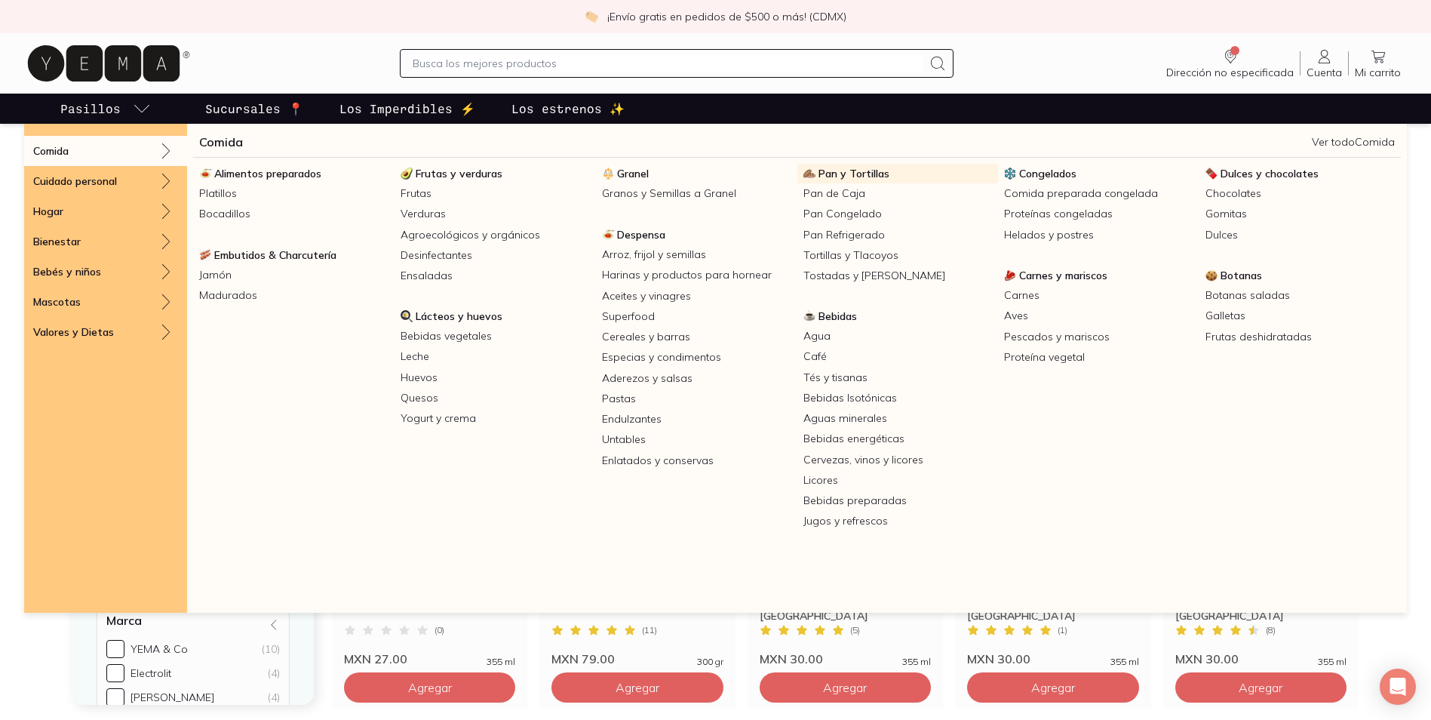
click at [860, 176] on span "Pan y Tortillas" at bounding box center [853, 174] width 71 height 14
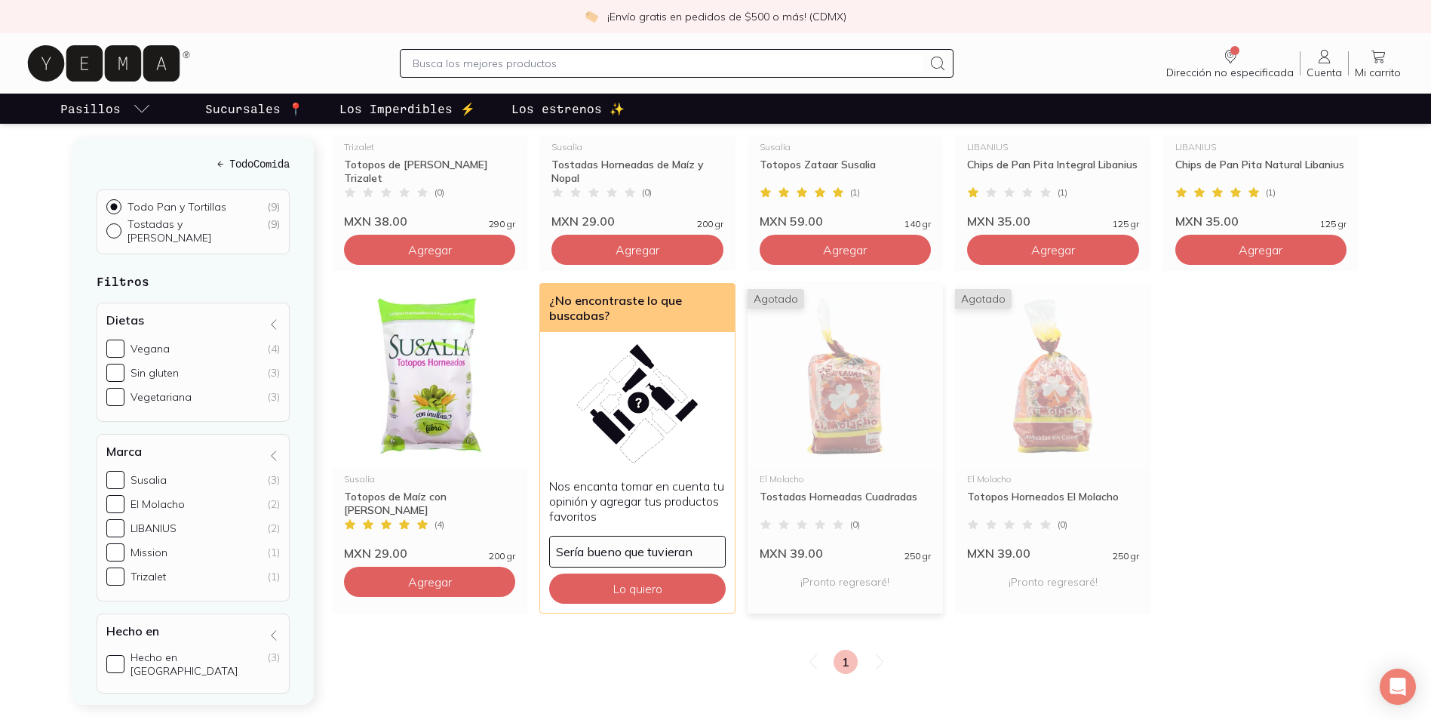
scroll to position [453, 0]
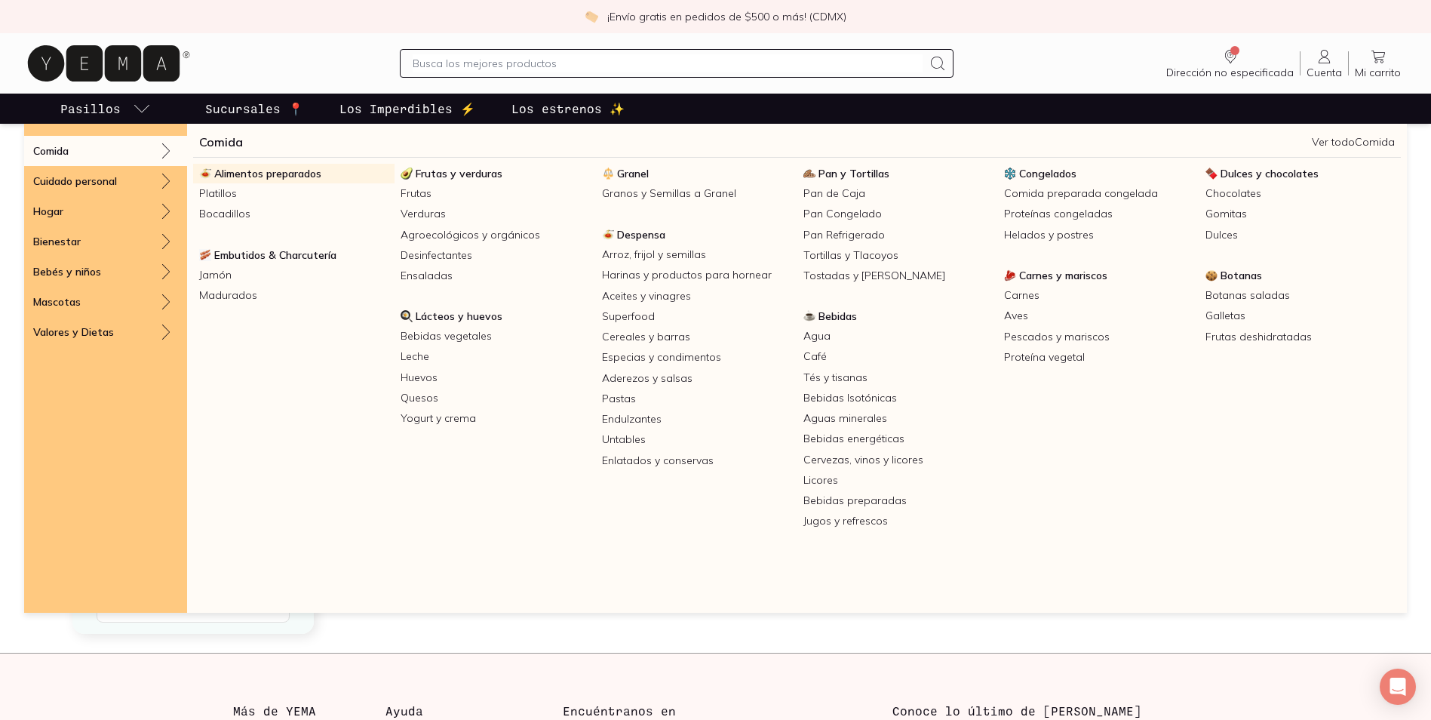
click at [252, 174] on span "Alimentos preparados" at bounding box center [267, 174] width 107 height 14
